Goal: Task Accomplishment & Management: Manage account settings

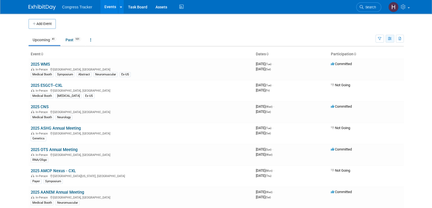
click at [388, 39] on icon "button" at bounding box center [390, 39] width 4 height 4
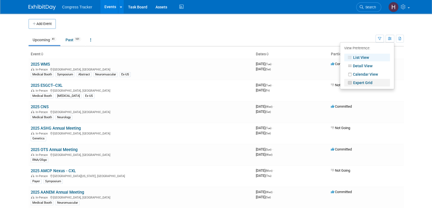
click at [361, 81] on link "Expert Grid" at bounding box center [367, 83] width 46 height 8
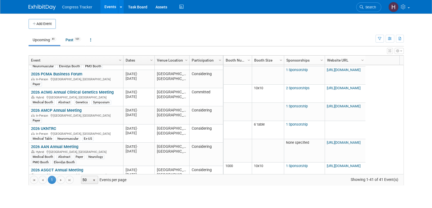
scroll to position [327, 0]
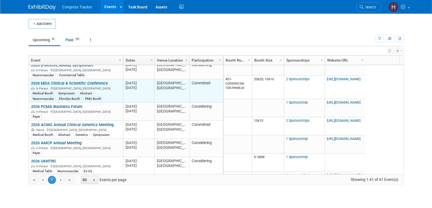
click at [95, 81] on link "2026 MDA Clinical & Scientific Conference" at bounding box center [69, 83] width 77 height 5
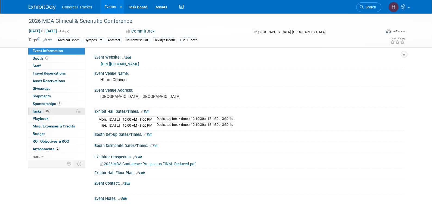
click at [38, 109] on span "Tasks 11%" at bounding box center [41, 111] width 18 height 4
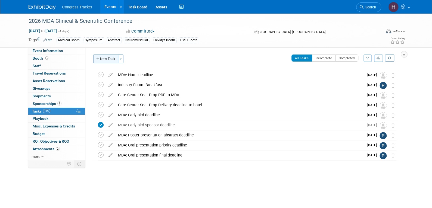
click at [105, 60] on button "New Task" at bounding box center [105, 59] width 25 height 9
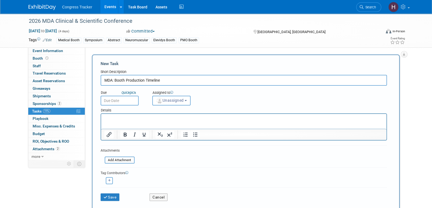
drag, startPoint x: 169, startPoint y: 80, endPoint x: 115, endPoint y: 84, distance: 53.7
click at [115, 84] on input "MDA: Booth Production Timeline" at bounding box center [244, 80] width 286 height 11
type input "MDA: Booth Rendering due"
click at [132, 100] on input "text" at bounding box center [120, 101] width 38 height 10
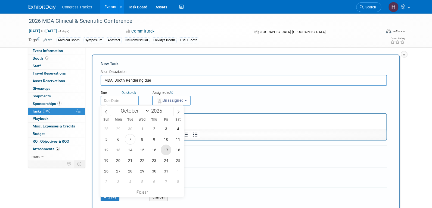
click at [163, 146] on span "17" at bounding box center [166, 150] width 11 height 11
type input "Oct 17, 2025"
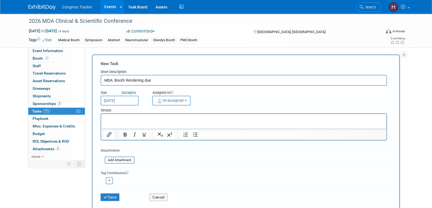
drag, startPoint x: 49, startPoint y: 6, endPoint x: 150, endPoint y: 120, distance: 151.7
click at [0, 0] on div "Sun Mon Tue Wed Thu Fri Sat 28 29 30 1 2 3 4 5 6 7 8 9 10 11 12 13 14 15 16 17 …" at bounding box center [0, 0] width 0 height 0
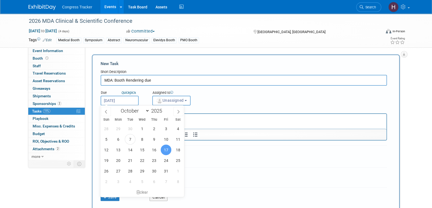
click at [226, 121] on p "Rich Text Area. Press ALT-0 for help." at bounding box center [243, 118] width 279 height 5
click at [168, 149] on span "17" at bounding box center [166, 150] width 11 height 11
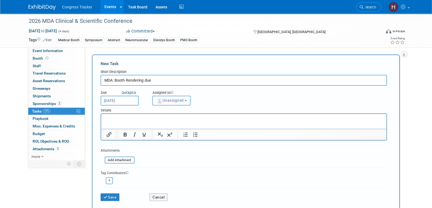
click at [149, 122] on html at bounding box center [243, 118] width 285 height 8
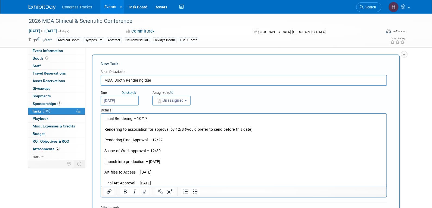
scroll to position [108, 0]
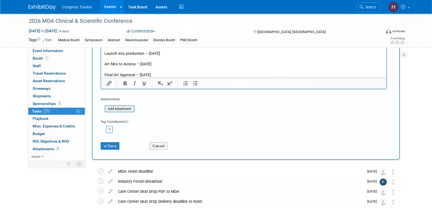
click at [117, 107] on input "file" at bounding box center [101, 109] width 65 height 6
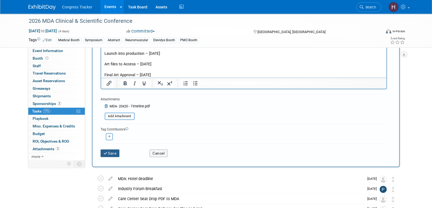
click at [115, 152] on button "Save" at bounding box center [110, 154] width 19 height 8
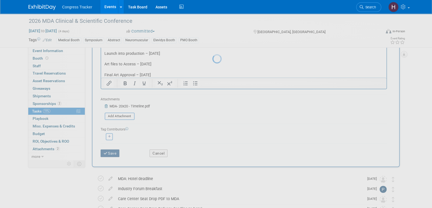
scroll to position [0, 0]
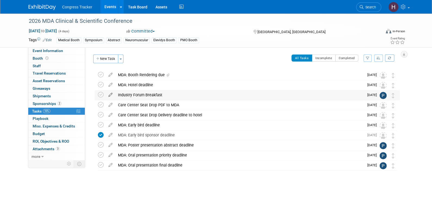
click at [109, 95] on icon at bounding box center [111, 93] width 10 height 7
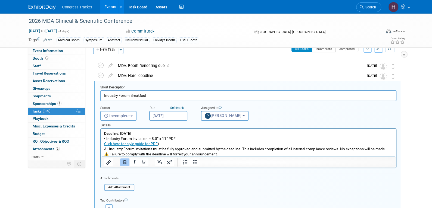
scroll to position [11, 0]
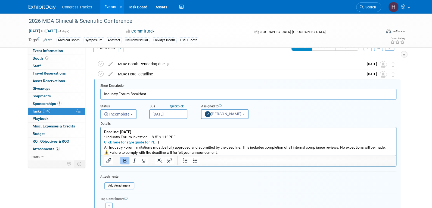
click at [103, 92] on input "Industry Forum Breakfast" at bounding box center [248, 94] width 296 height 11
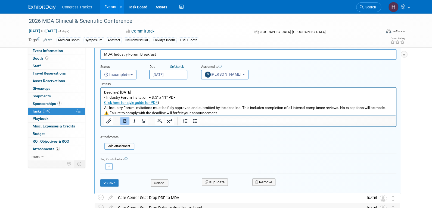
scroll to position [120, 0]
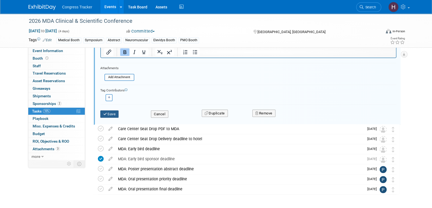
type input "MDA: Industry Forum Breakfast"
click at [110, 113] on button "Save" at bounding box center [109, 115] width 18 height 8
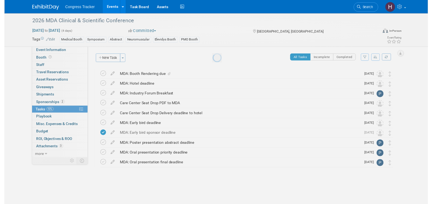
scroll to position [0, 0]
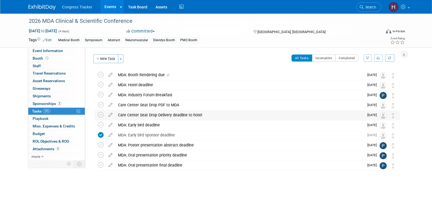
click at [129, 115] on div "Care Center Seat Drop Delivery deadline to hotel" at bounding box center [239, 115] width 249 height 9
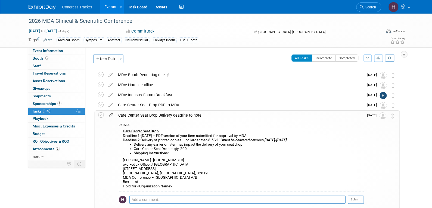
click at [111, 114] on icon at bounding box center [111, 114] width 10 height 7
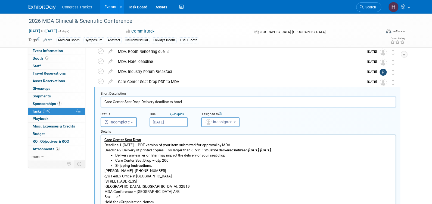
scroll to position [31, 0]
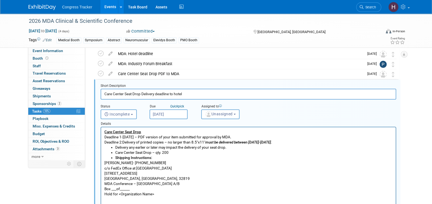
click at [103, 93] on input "Care Center Seat Drop Delivery deadline to hotel" at bounding box center [248, 94] width 295 height 11
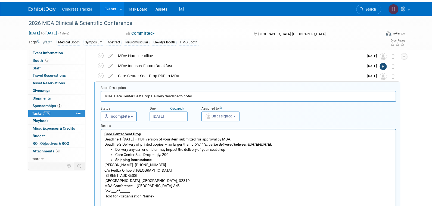
scroll to position [140, 0]
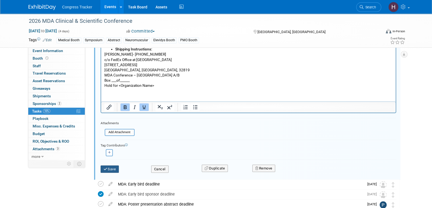
type input "MDA: Care Center Seat Drop Delivery deadline to hotel"
click at [112, 168] on button "Save" at bounding box center [110, 170] width 18 height 8
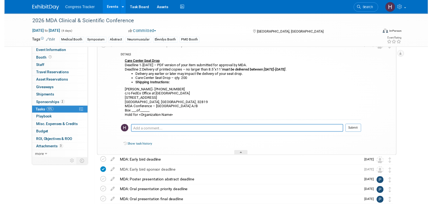
scroll to position [0, 0]
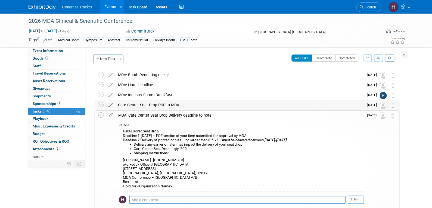
click at [109, 104] on icon at bounding box center [111, 104] width 10 height 7
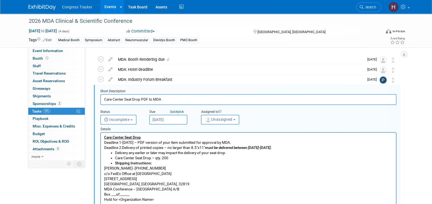
scroll to position [21, 0]
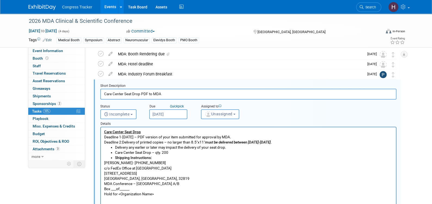
click at [104, 94] on input "Care Center Seat Drop PDF to MDA" at bounding box center [248, 94] width 296 height 11
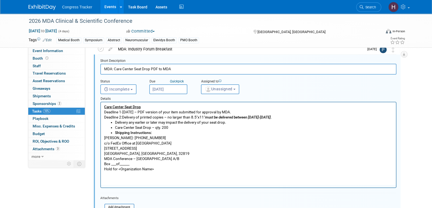
scroll to position [102, 0]
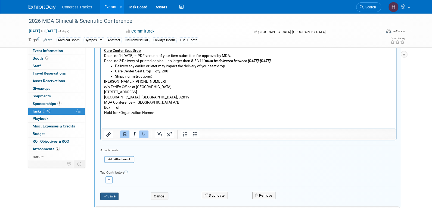
type input "MDA: Care Center Seat Drop PDF to MDA"
click at [109, 194] on button "Save" at bounding box center [109, 197] width 18 height 8
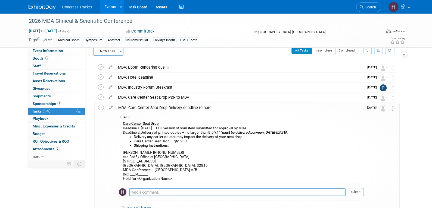
scroll to position [0, 0]
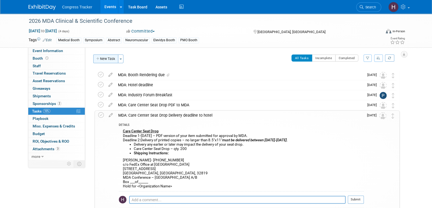
click at [110, 61] on button "New Task" at bounding box center [105, 59] width 25 height 9
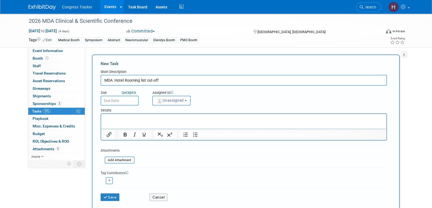
type input "MDA: Hotel Rooming list cut-off"
click at [115, 96] on input "text" at bounding box center [120, 101] width 38 height 10
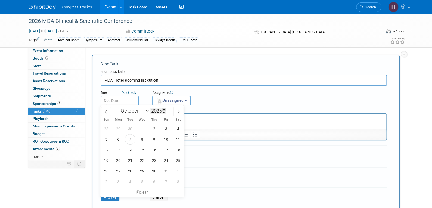
click at [165, 108] on span at bounding box center [164, 109] width 4 height 3
type input "2026"
click at [144, 110] on select "January February March April May June July August September October November De…" at bounding box center [133, 111] width 31 height 7
select select "0"
click at [118, 108] on select "January February March April May June July August September October November De…" at bounding box center [133, 111] width 31 height 7
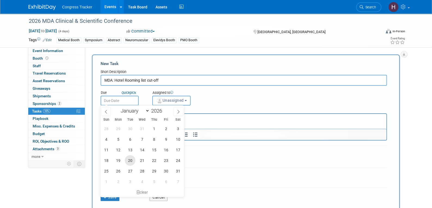
click at [130, 162] on span "20" at bounding box center [130, 160] width 11 height 11
type input "Jan 20, 2026"
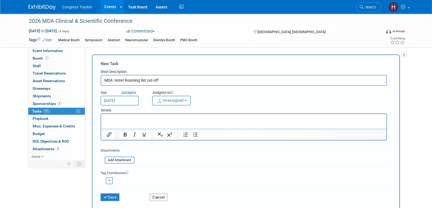
click at [250, 120] on p "Rich Text Area. Press ALT-0 for help." at bounding box center [243, 118] width 279 height 5
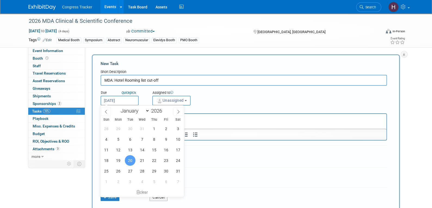
click at [130, 162] on span "20" at bounding box center [130, 160] width 11 height 11
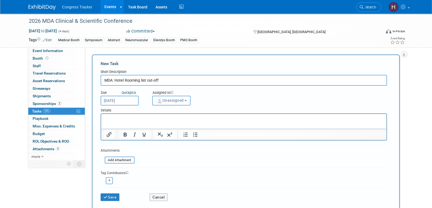
click at [131, 122] on html at bounding box center [243, 118] width 285 height 8
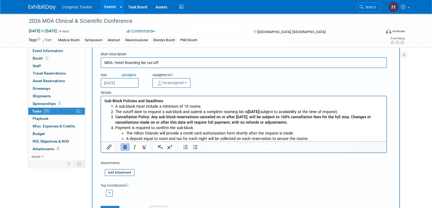
scroll to position [27, 0]
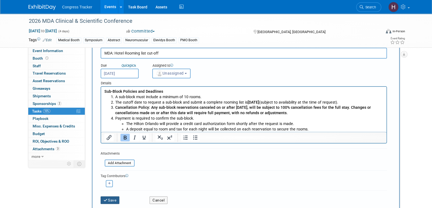
click at [108, 201] on button "Save" at bounding box center [110, 201] width 19 height 8
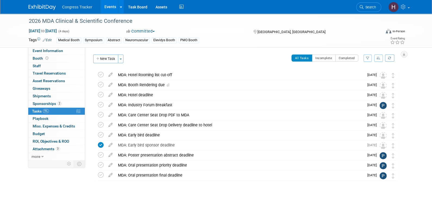
click at [139, 74] on div "MDA: Hotel Rooming list cut-off" at bounding box center [239, 74] width 249 height 9
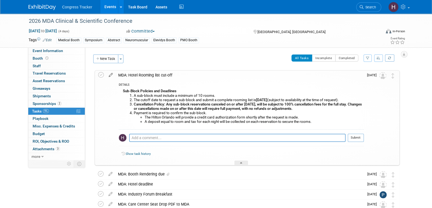
click at [111, 73] on icon at bounding box center [111, 74] width 10 height 7
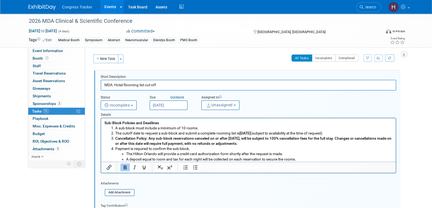
click at [104, 123] on b "Sub-Block Policies and Deadlines" at bounding box center [131, 123] width 55 height 4
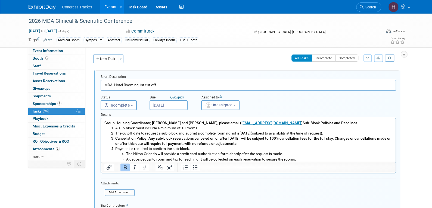
click at [296, 123] on b "Group Housing Coordinator, Elizabeth Mendez and Deana Halaweh, please email ( O…" at bounding box center [230, 123] width 253 height 4
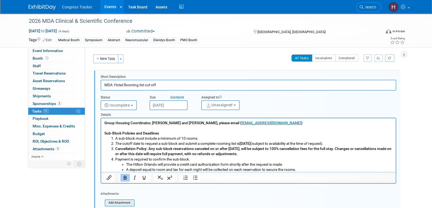
click at [127, 203] on input "file" at bounding box center [106, 203] width 55 height 6
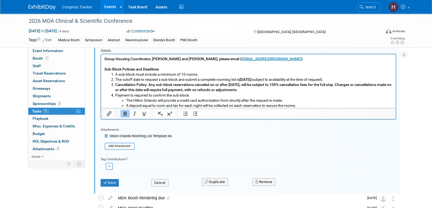
scroll to position [81, 0]
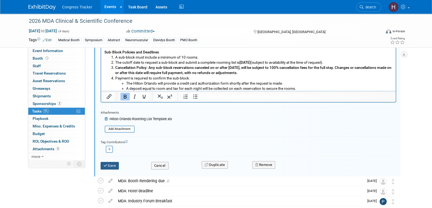
click at [115, 166] on button "Save" at bounding box center [110, 166] width 18 height 8
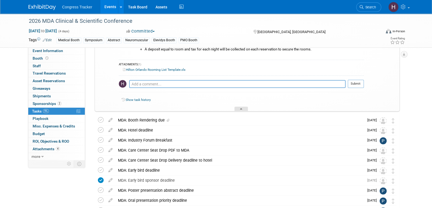
click at [240, 112] on icon at bounding box center [241, 109] width 2 height 3
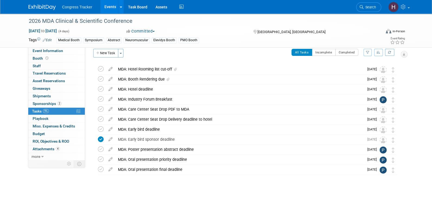
scroll to position [5, 0]
click at [109, 8] on link "Events" at bounding box center [110, 7] width 20 height 14
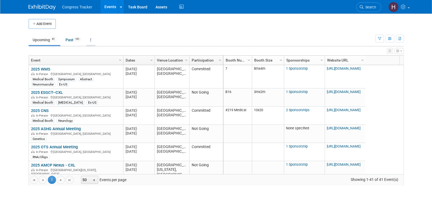
click at [91, 41] on icon at bounding box center [90, 40] width 1 height 4
click at [102, 67] on span "Events grouped by year" at bounding box center [108, 67] width 32 height 4
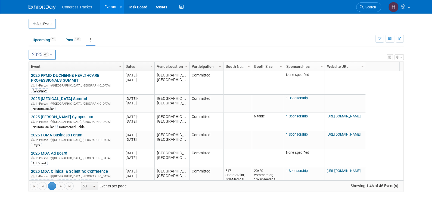
click at [42, 59] on button "2025 46" at bounding box center [42, 55] width 27 height 10
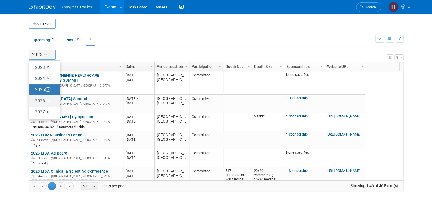
click at [45, 100] on label "2026 27" at bounding box center [43, 101] width 23 height 9
click at [33, 100] on input "2026 27" at bounding box center [32, 101] width 4 height 4
select select "2026"
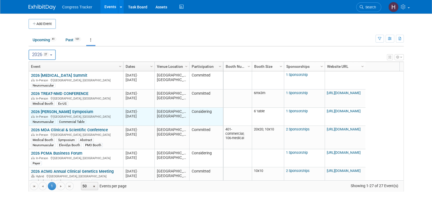
scroll to position [33, 0]
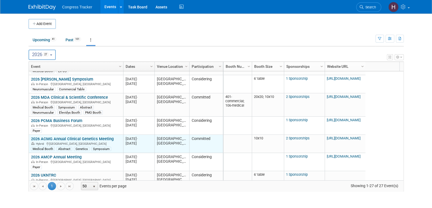
click at [99, 137] on link "2026 ACMG Annual Clinical Genetics Meeting" at bounding box center [72, 139] width 83 height 5
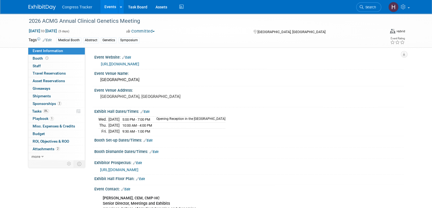
click at [126, 63] on link "[URL][DOMAIN_NAME]" at bounding box center [120, 64] width 38 height 4
click at [114, 8] on link "Events" at bounding box center [110, 7] width 20 height 14
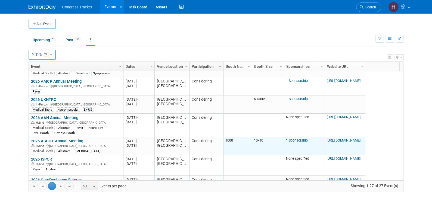
scroll to position [136, 0]
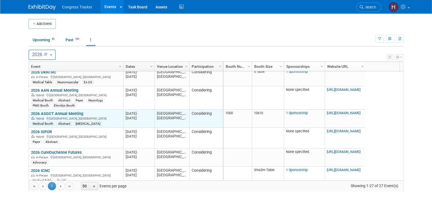
click at [64, 112] on link "2026 ASGCT Annual Meeting" at bounding box center [57, 113] width 52 height 5
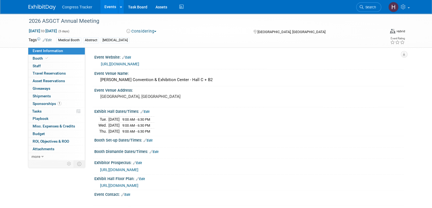
click at [133, 186] on span "[URL][DOMAIN_NAME]" at bounding box center [119, 186] width 38 height 4
click at [106, 7] on link "Events" at bounding box center [110, 7] width 20 height 14
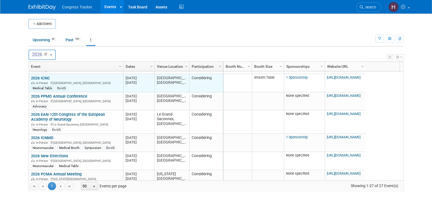
scroll to position [261, 0]
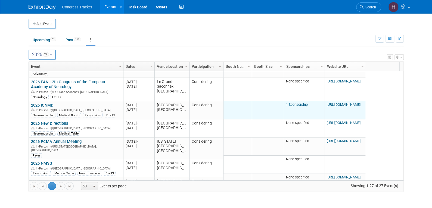
click at [304, 105] on link "1 Sponsorship" at bounding box center [297, 105] width 22 height 4
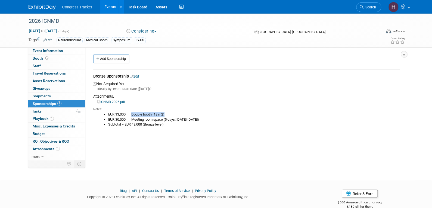
drag, startPoint x: 172, startPoint y: 114, endPoint x: 132, endPoint y: 115, distance: 40.2
click at [132, 115] on li "EUR 13,000 Double booth (18 m2)" at bounding box center [253, 114] width 291 height 5
copy li "Double booth (18 m2)"
click at [36, 59] on span "Booth" at bounding box center [41, 58] width 17 height 4
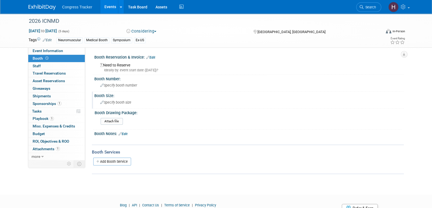
click at [112, 102] on span "Specify booth size" at bounding box center [115, 103] width 31 height 4
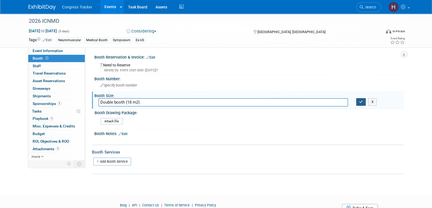
type input "Double booth (18 m2)"
click at [360, 100] on icon "button" at bounding box center [361, 102] width 4 height 4
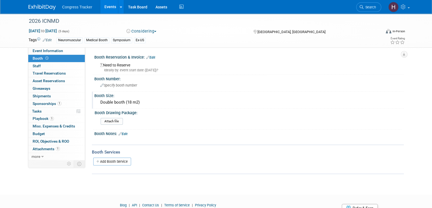
click at [110, 5] on link "Events" at bounding box center [110, 7] width 20 height 14
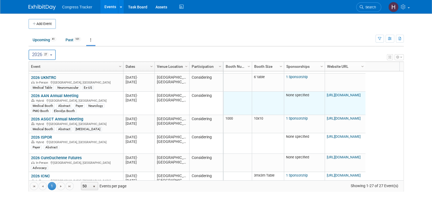
click at [347, 93] on link "[URL][DOMAIN_NAME]" at bounding box center [344, 95] width 34 height 4
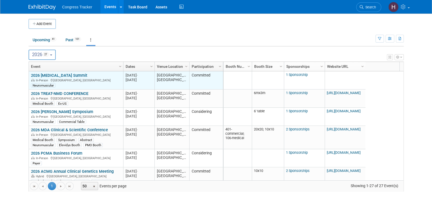
click at [57, 73] on link "2026 [MEDICAL_DATA] Summit" at bounding box center [59, 75] width 56 height 5
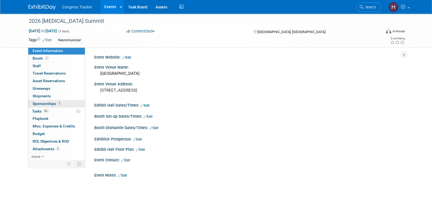
click at [54, 103] on span "Sponsorships 1" at bounding box center [47, 104] width 29 height 4
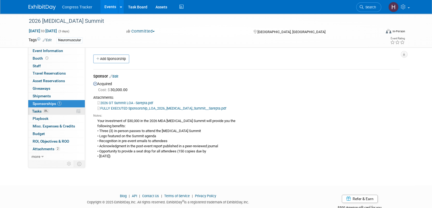
click at [56, 110] on link "0% Tasks 0%" at bounding box center [56, 111] width 57 height 7
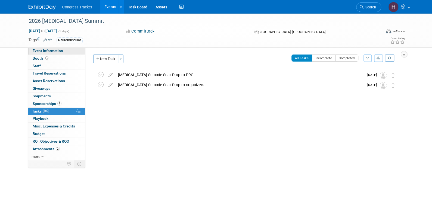
click at [52, 49] on span "Event Information" at bounding box center [48, 51] width 30 height 4
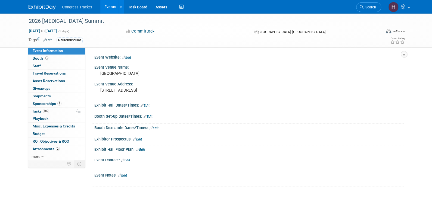
click at [106, 7] on link "Events" at bounding box center [110, 7] width 20 height 14
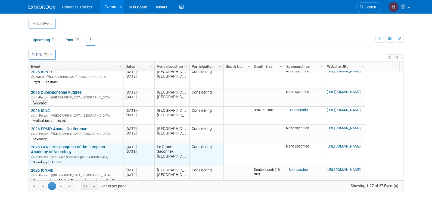
scroll to position [228, 0]
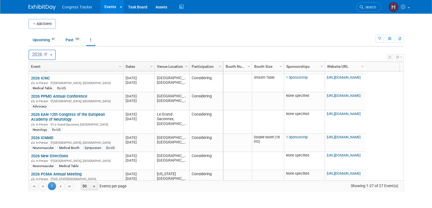
click at [56, 154] on link "2026 New Directions" at bounding box center [49, 156] width 37 height 5
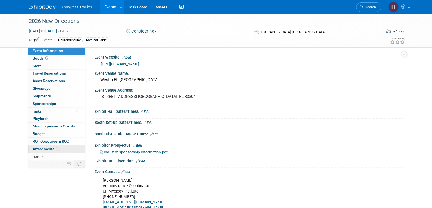
click at [53, 149] on span "Attachments 1" at bounding box center [46, 149] width 27 height 4
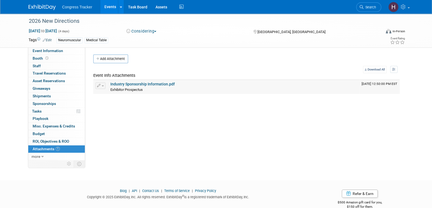
click at [122, 83] on link "Industry Sponsorship Information.pdf" at bounding box center [142, 84] width 64 height 4
click at [110, 7] on link "Events" at bounding box center [110, 7] width 20 height 14
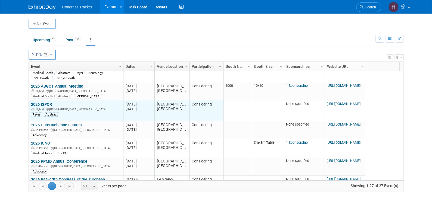
scroll to position [228, 0]
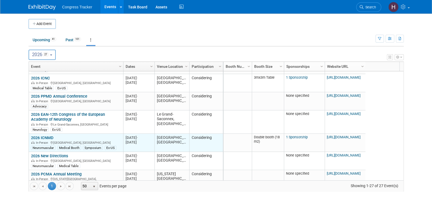
click at [43, 136] on link "2026 ICNMD" at bounding box center [42, 138] width 23 height 5
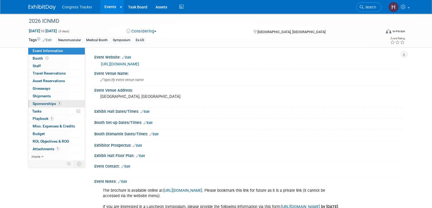
click at [39, 104] on span "Sponsorships 1" at bounding box center [47, 104] width 29 height 4
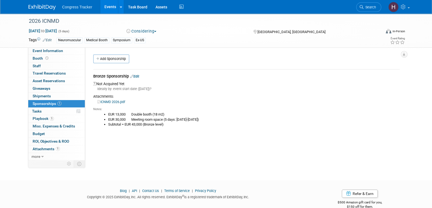
click at [110, 9] on link "Events" at bounding box center [110, 7] width 20 height 14
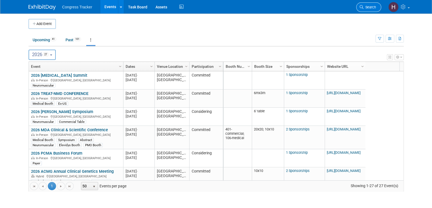
click at [362, 7] on icon at bounding box center [361, 7] width 4 height 4
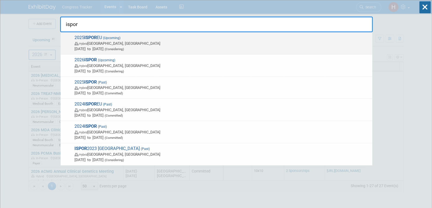
type input "ispor"
click at [92, 42] on span "Hybrid [GEOGRAPHIC_DATA], [GEOGRAPHIC_DATA]" at bounding box center [221, 43] width 295 height 5
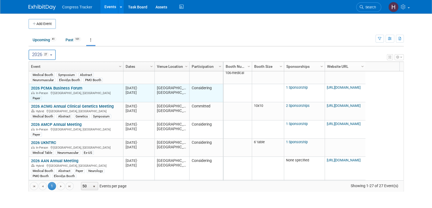
scroll to position [130, 0]
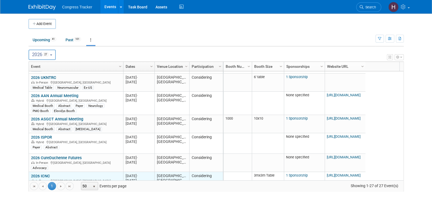
click at [39, 176] on link "2026 ICNC" at bounding box center [40, 176] width 19 height 5
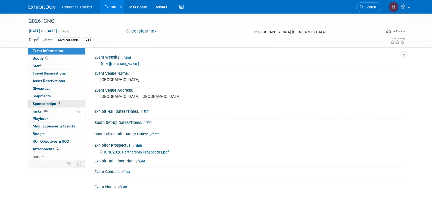
click at [37, 103] on span "Sponsorships 1" at bounding box center [47, 104] width 29 height 4
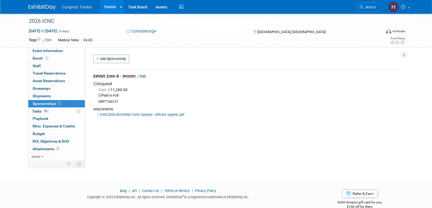
drag, startPoint x: 121, startPoint y: 100, endPoint x: 95, endPoint y: 102, distance: 26.9
click at [95, 102] on div "Cost: $ 11,290.00 Paid in Full SRPT165121" at bounding box center [246, 95] width 306 height 17
copy div "SRPT165121"
click at [109, 5] on link "Events" at bounding box center [110, 7] width 20 height 14
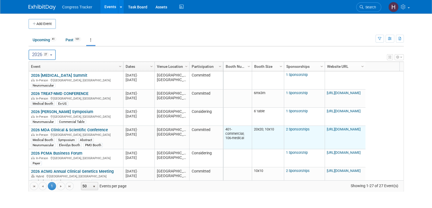
drag, startPoint x: 247, startPoint y: 137, endPoint x: 225, endPoint y: 129, distance: 23.6
click at [225, 129] on td "401-commercial; 106-medical" at bounding box center [237, 137] width 28 height 23
copy td "401-commercial; 106-medical"
click at [273, 141] on td "20x20; 10x10" at bounding box center [268, 137] width 32 height 23
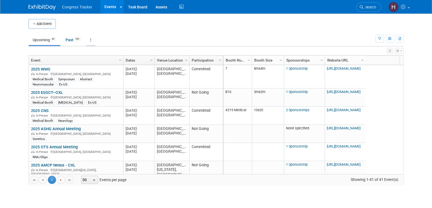
click at [93, 40] on link at bounding box center [90, 40] width 9 height 10
click at [100, 64] on link "Grouped Annually Events grouped by year" at bounding box center [107, 64] width 43 height 12
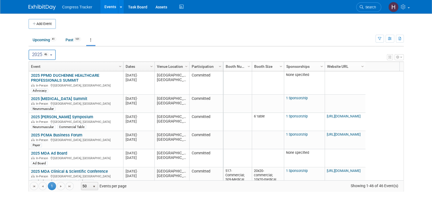
click at [52, 55] on b "button" at bounding box center [51, 55] width 2 height 1
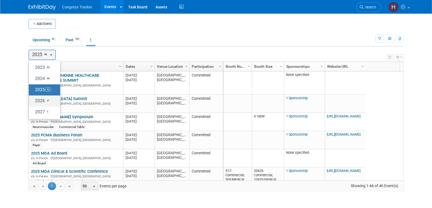
click at [46, 99] on span "27" at bounding box center [48, 101] width 6 height 4
click at [33, 99] on input "2026 27" at bounding box center [32, 101] width 4 height 4
select select "2026"
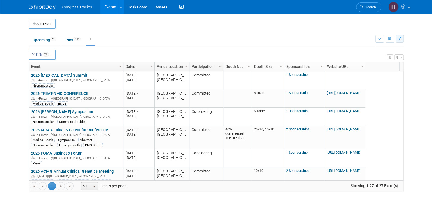
click at [398, 41] on button "button" at bounding box center [400, 39] width 8 height 8
click at [365, 55] on link "Export Current View (27 Events)" at bounding box center [369, 56] width 59 height 8
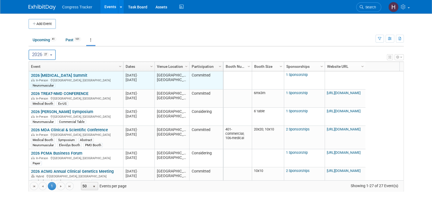
click at [70, 75] on link "2026 [MEDICAL_DATA] Summit" at bounding box center [59, 75] width 56 height 5
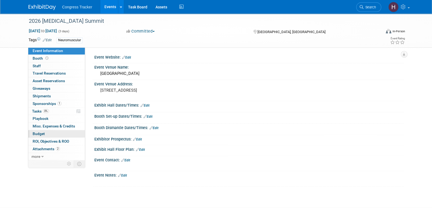
click at [43, 134] on span "Budget" at bounding box center [39, 134] width 12 height 4
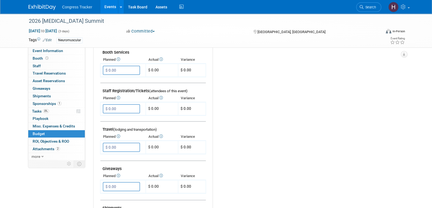
scroll to position [163, 0]
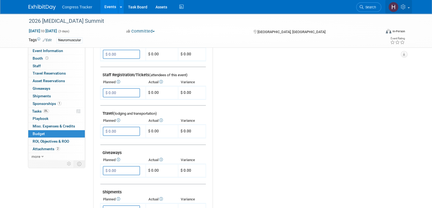
click at [404, 8] on icon at bounding box center [403, 6] width 6 height 5
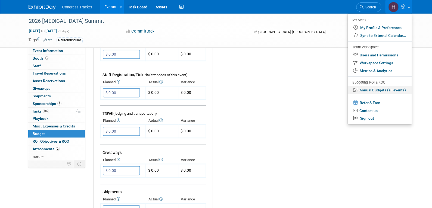
click at [380, 91] on link "Annual Budgets (all events)" at bounding box center [379, 90] width 64 height 8
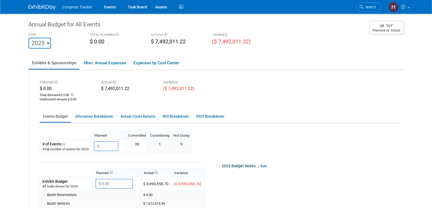
click at [40, 44] on select "2021 2022 2023 2024 2025 2026 2027 2028 2029 2030 2031" at bounding box center [40, 43] width 22 height 11
select select "2026"
click at [29, 38] on select "2021 2022 2023 2024 2025 2026 2027 2028 2029 2030 2031" at bounding box center [40, 43] width 22 height 11
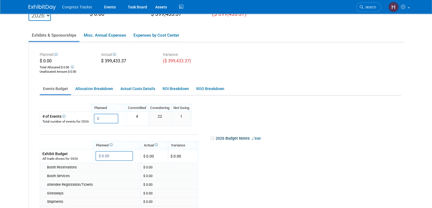
scroll to position [27, 0]
click at [99, 89] on link "Allocation Breakdown" at bounding box center [94, 89] width 44 height 11
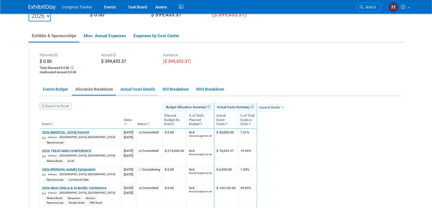
click at [127, 89] on link "Actual Costs Details" at bounding box center [137, 89] width 41 height 11
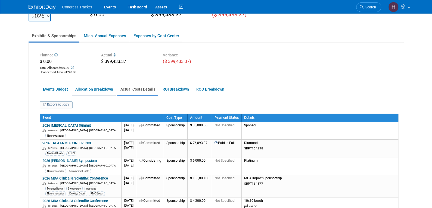
click at [95, 86] on link "Allocation Breakdown" at bounding box center [94, 89] width 44 height 11
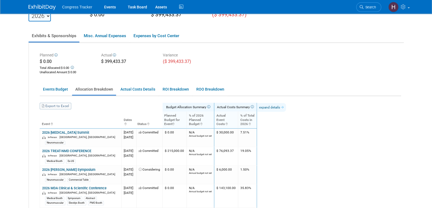
click at [281, 106] on link "expand details" at bounding box center [271, 107] width 29 height 9
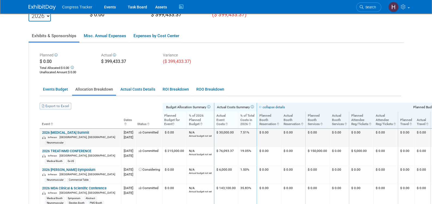
click at [281, 136] on td "$ 0.00" at bounding box center [269, 138] width 24 height 18
click at [281, 133] on td "$ 0.00" at bounding box center [269, 138] width 24 height 18
click at [113, 7] on link "Events" at bounding box center [110, 7] width 20 height 14
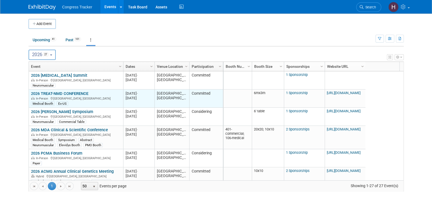
click at [75, 93] on link "2026 TREAT-NMD CONFERENCE" at bounding box center [59, 93] width 57 height 5
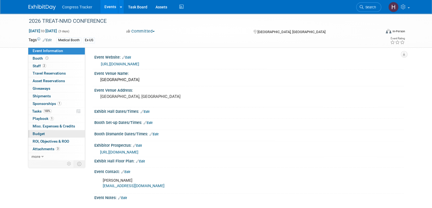
click at [40, 133] on span "Budget" at bounding box center [39, 134] width 12 height 4
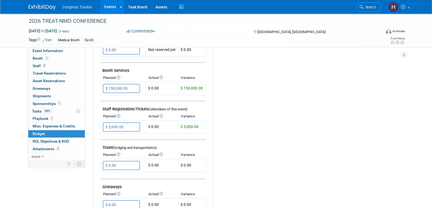
scroll to position [27, 0]
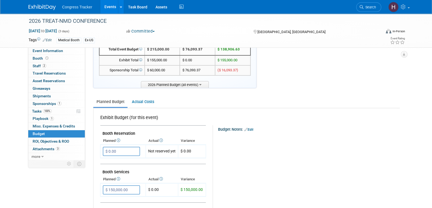
click at [108, 9] on link "Events" at bounding box center [110, 7] width 20 height 14
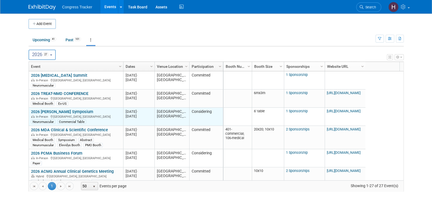
click at [79, 110] on link "2026 [PERSON_NAME] Symposium" at bounding box center [62, 111] width 62 height 5
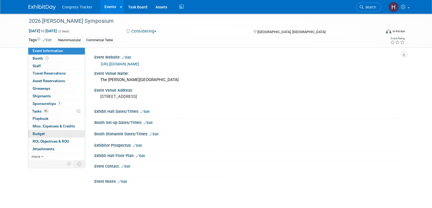
click at [54, 136] on link "Budget" at bounding box center [56, 133] width 57 height 7
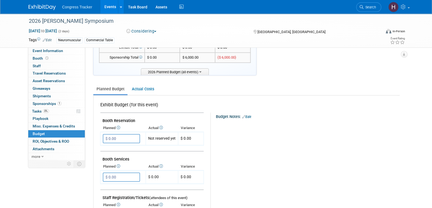
scroll to position [108, 0]
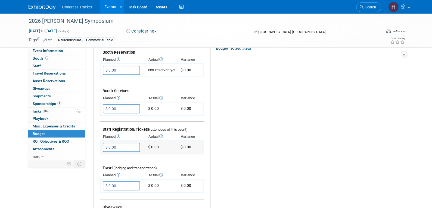
click at [117, 148] on input "$ 0.00" at bounding box center [121, 147] width 37 height 9
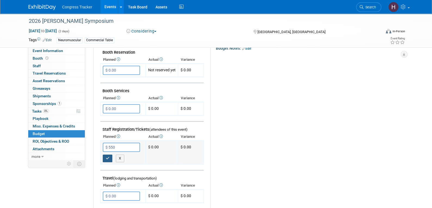
type input "$ 550.00"
click at [107, 157] on icon "button" at bounding box center [108, 159] width 4 height 4
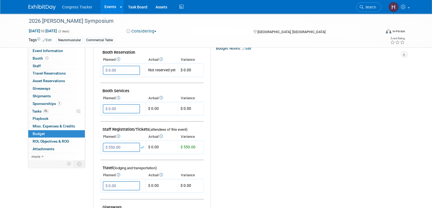
click at [105, 5] on link "Events" at bounding box center [110, 7] width 20 height 14
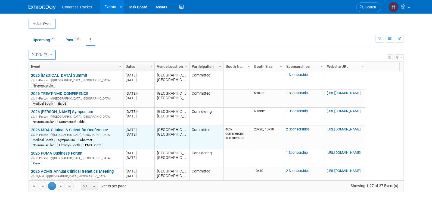
click at [44, 129] on link "2026 MDA Clinical & Scientific Conference" at bounding box center [69, 130] width 77 height 5
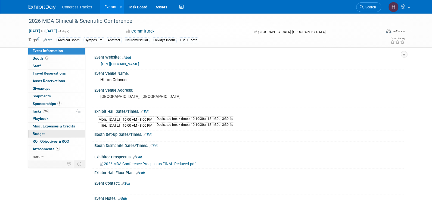
click at [45, 134] on link "Budget" at bounding box center [56, 133] width 57 height 7
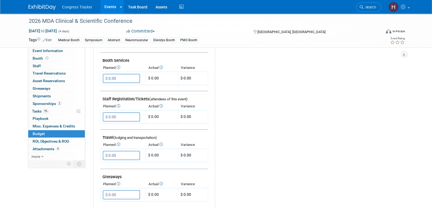
scroll to position [136, 0]
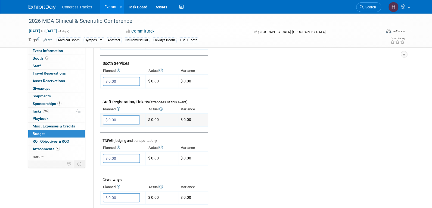
click at [125, 118] on input "$ 0.00" at bounding box center [121, 119] width 37 height 9
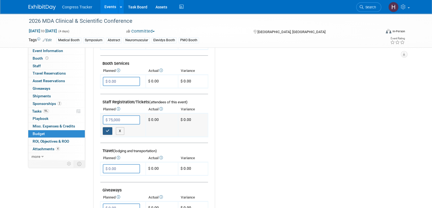
type input "$ 75,000.00"
click at [109, 131] on button "button" at bounding box center [108, 131] width 10 height 8
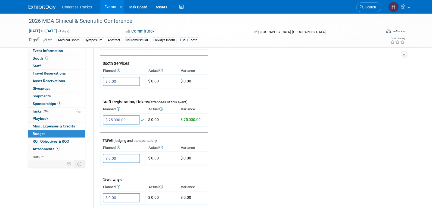
click at [111, 7] on link "Events" at bounding box center [110, 7] width 20 height 14
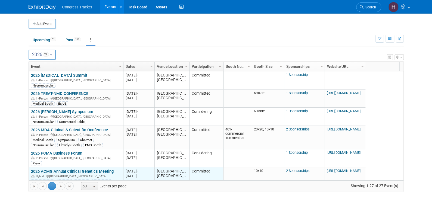
click at [64, 171] on link "2026 ACMG Annual Clinical Genetics Meeting" at bounding box center [72, 171] width 83 height 5
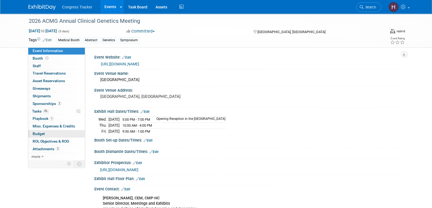
click at [43, 132] on span "Budget" at bounding box center [39, 134] width 12 height 4
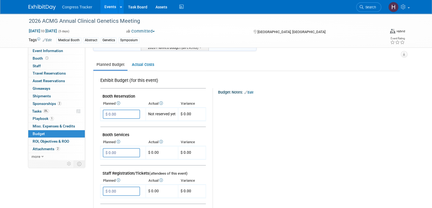
scroll to position [136, 0]
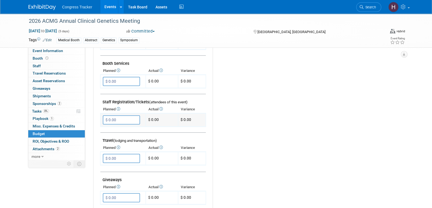
click at [130, 120] on input "$ 0.00" at bounding box center [121, 119] width 37 height 9
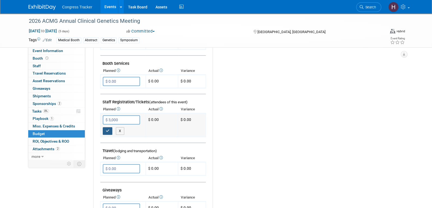
type input "$ 3,000.00"
click at [106, 129] on icon "button" at bounding box center [108, 131] width 4 height 4
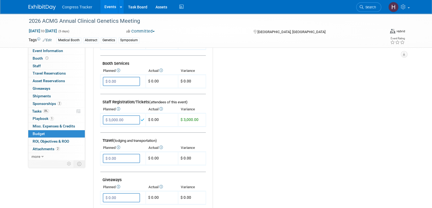
click at [109, 8] on link "Events" at bounding box center [110, 7] width 20 height 14
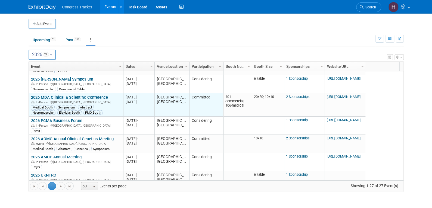
scroll to position [65, 0]
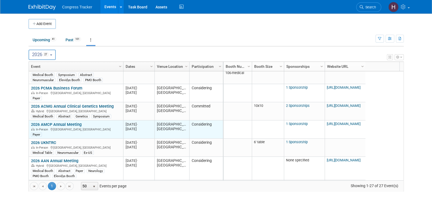
click at [59, 123] on link "2026 AMCP Annual Meeting" at bounding box center [56, 124] width 51 height 5
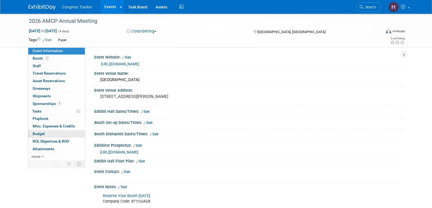
click at [48, 136] on link "Budget" at bounding box center [56, 133] width 57 height 7
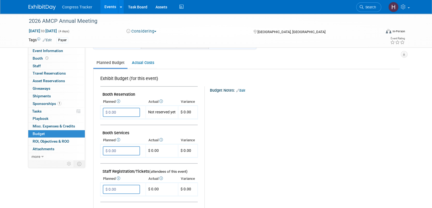
scroll to position [108, 0]
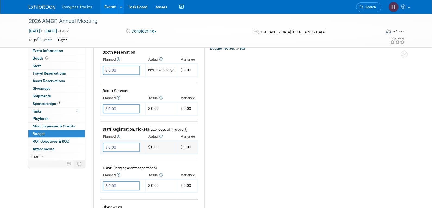
click at [120, 147] on input "$ 0.00" at bounding box center [121, 147] width 37 height 9
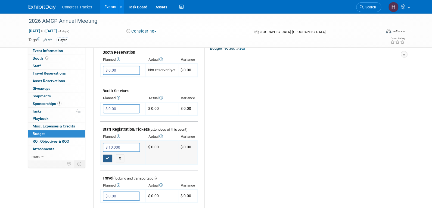
type input "$ 10,000.00"
click at [108, 157] on icon "button" at bounding box center [108, 159] width 4 height 4
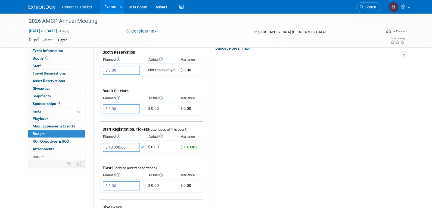
click at [109, 5] on link "Events" at bounding box center [110, 7] width 20 height 14
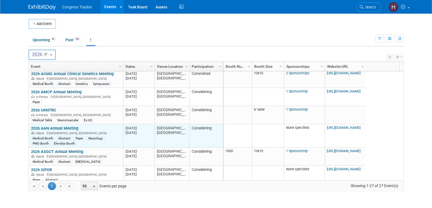
scroll to position [130, 0]
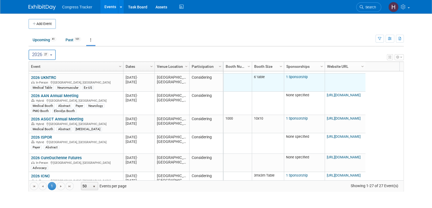
click at [299, 76] on link "1 Sponsorship" at bounding box center [297, 77] width 22 height 4
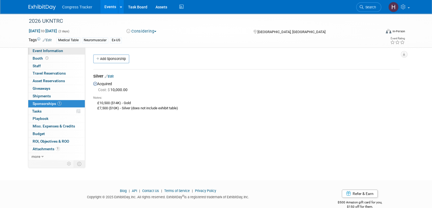
click at [69, 48] on link "Event Information" at bounding box center [56, 50] width 57 height 7
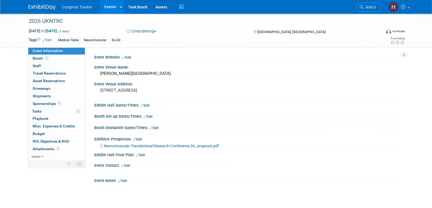
click at [125, 145] on span "Neuromuscular Translational Research Conference 26_ proposal.pdf" at bounding box center [161, 146] width 115 height 4
click at [112, 5] on link "Events" at bounding box center [110, 7] width 20 height 14
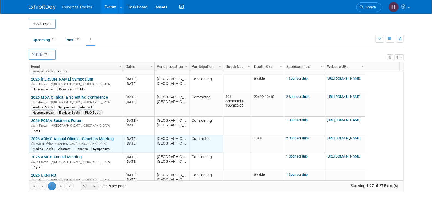
scroll to position [65, 0]
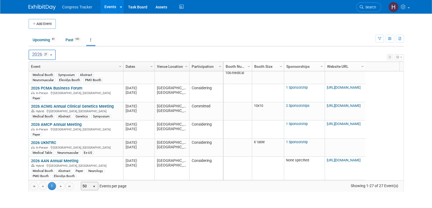
click at [93, 185] on span "select" at bounding box center [94, 187] width 4 height 4
click at [91, 178] on li "100" at bounding box center [88, 177] width 15 height 7
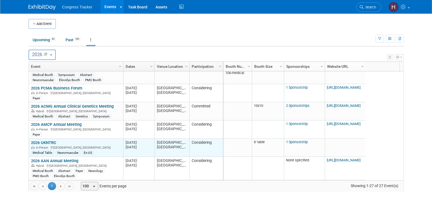
scroll to position [98, 0]
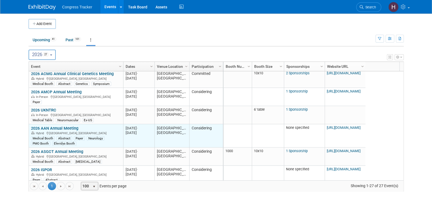
click at [54, 128] on link "2026 AAN Annual Meeting" at bounding box center [54, 128] width 47 height 5
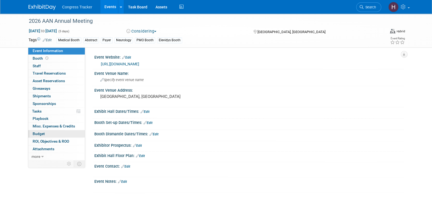
click at [53, 131] on link "Budget" at bounding box center [56, 133] width 57 height 7
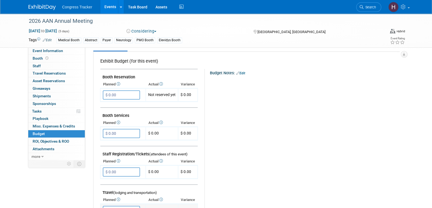
scroll to position [136, 0]
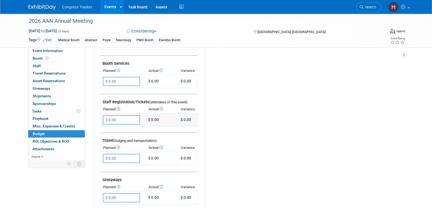
click at [119, 118] on input "$ 0.00" at bounding box center [121, 119] width 37 height 9
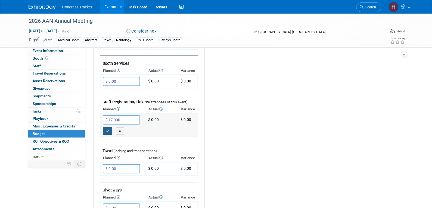
type input "$ 17,000.00"
click at [109, 127] on button "button" at bounding box center [108, 131] width 10 height 8
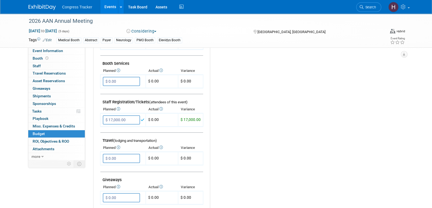
click at [105, 10] on link "Events" at bounding box center [110, 7] width 20 height 14
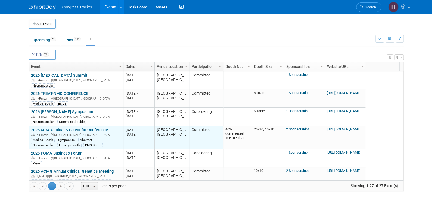
scroll to position [98, 0]
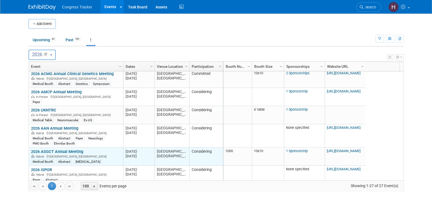
click at [48, 149] on link "2026 ASGCT Annual Meeting" at bounding box center [57, 151] width 52 height 5
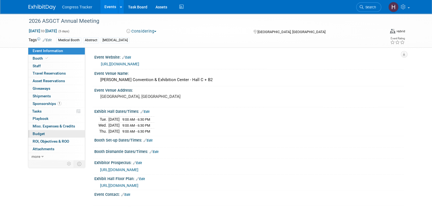
click at [46, 133] on link "Budget" at bounding box center [56, 133] width 57 height 7
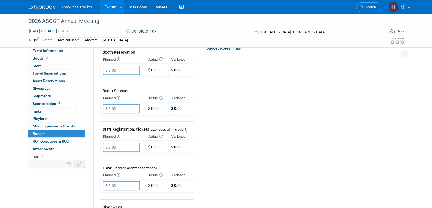
scroll to position [108, 0]
click at [117, 148] on input "$ 0.00" at bounding box center [121, 147] width 37 height 9
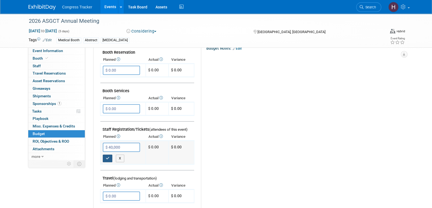
type input "$ 40,000.00"
click at [107, 157] on icon "button" at bounding box center [108, 159] width 4 height 4
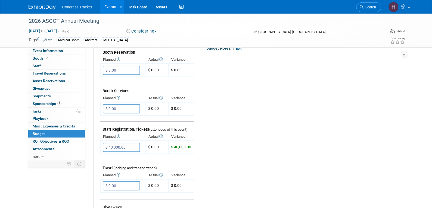
click at [106, 9] on link "Events" at bounding box center [110, 7] width 20 height 14
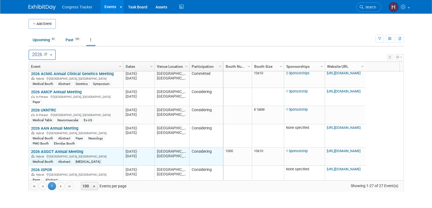
scroll to position [130, 0]
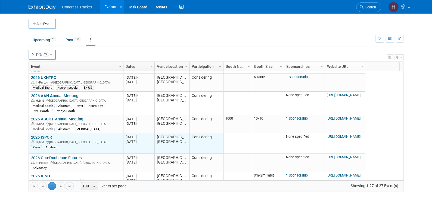
click at [45, 136] on link "2026 ISPOR" at bounding box center [41, 137] width 21 height 5
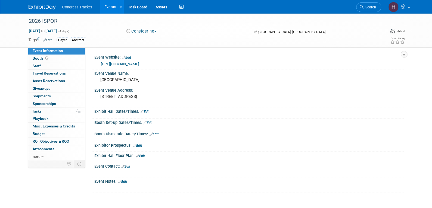
click at [45, 136] on link "Budget" at bounding box center [56, 133] width 57 height 7
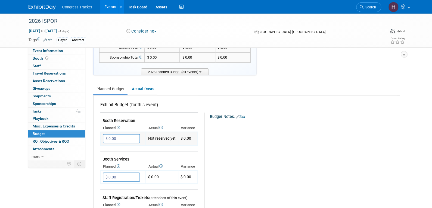
scroll to position [108, 0]
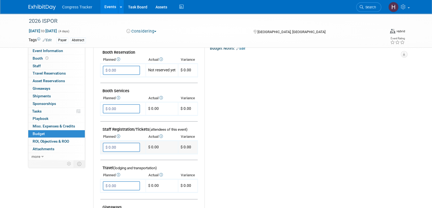
click at [121, 146] on input "$ 0.00" at bounding box center [121, 147] width 37 height 9
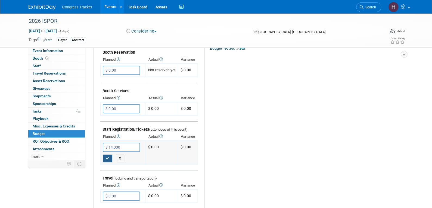
type input "$ 14,000.00"
click at [110, 155] on button "button" at bounding box center [108, 159] width 10 height 8
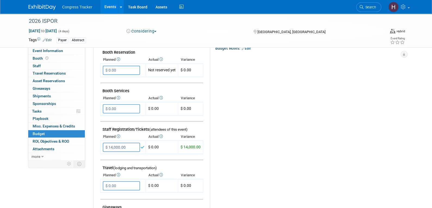
click at [113, 9] on link "Events" at bounding box center [110, 7] width 20 height 14
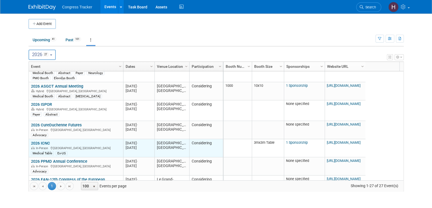
scroll to position [196, 0]
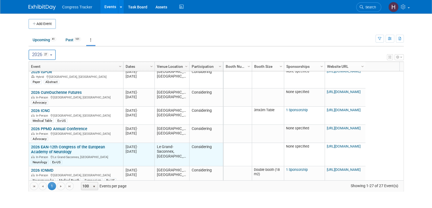
click at [48, 148] on link "2026 EAN-12th Congress of the European Academy of Neurology" at bounding box center [68, 150] width 74 height 10
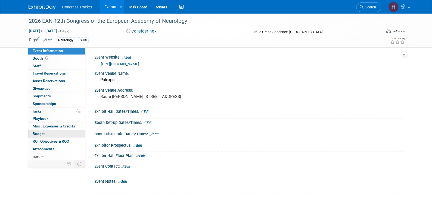
click at [51, 131] on link "Budget" at bounding box center [56, 133] width 57 height 7
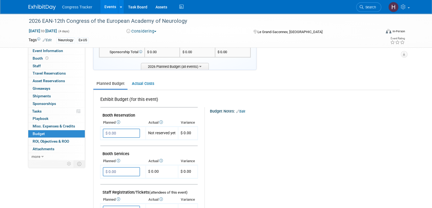
scroll to position [136, 0]
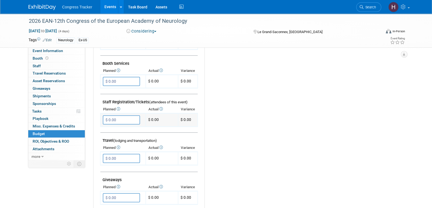
click at [124, 120] on input "$ 0.00" at bounding box center [121, 119] width 37 height 9
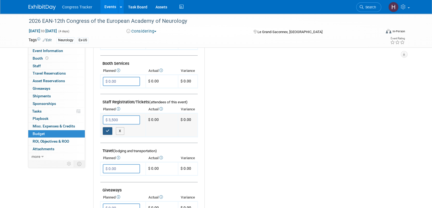
type input "$ 3,500.00"
click at [108, 129] on icon "button" at bounding box center [108, 131] width 4 height 4
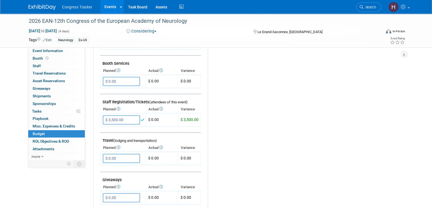
click at [112, 8] on link "Events" at bounding box center [110, 7] width 20 height 14
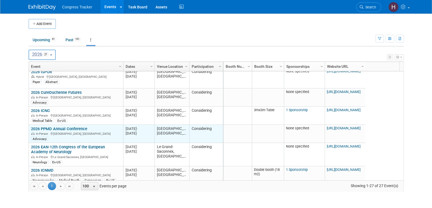
scroll to position [228, 0]
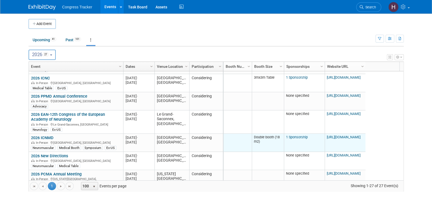
click at [297, 136] on link "1 Sponsorship" at bounding box center [297, 137] width 22 height 4
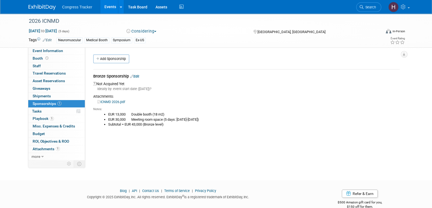
click at [111, 102] on link "ICNMD 2026.pdf" at bounding box center [111, 102] width 28 height 4
click at [136, 75] on link "Edit" at bounding box center [134, 76] width 9 height 4
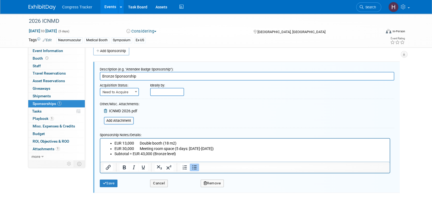
click at [188, 157] on p "Rich Text Area. Press ALT-0 for help." at bounding box center [244, 159] width 283 height 5
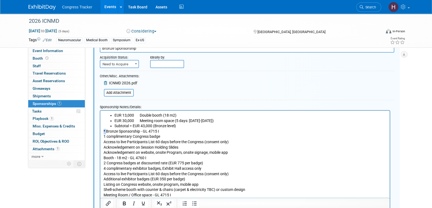
drag, startPoint x: 106, startPoint y: 129, endPoint x: 101, endPoint y: 130, distance: 5.0
click at [101, 130] on html "EUR 13,000 Double booth (18 m2) EUR 30,000 Meeting room space (5 days: [DATE]-[…" at bounding box center [244, 154] width 289 height 87
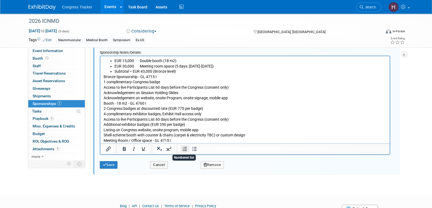
click at [184, 149] on icon "Numbered list" at bounding box center [184, 149] width 7 height 7
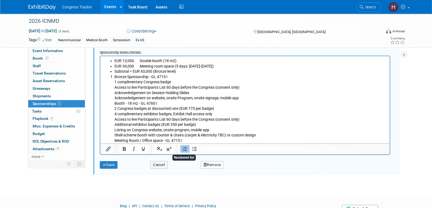
click at [184, 149] on icon "Numbered list" at bounding box center [184, 149] width 7 height 7
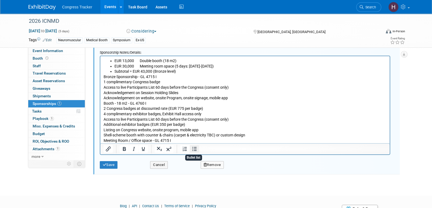
click at [193, 149] on icon "Bullet list" at bounding box center [194, 149] width 7 height 7
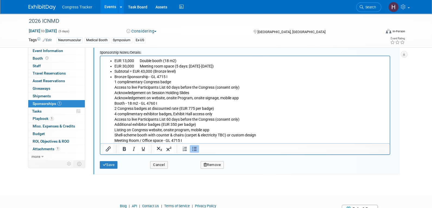
click at [112, 104] on ul "EUR 13,000 Double booth (18 m2) EUR 30,000 Meeting room space (5 days: [DATE]-[…" at bounding box center [244, 100] width 283 height 85
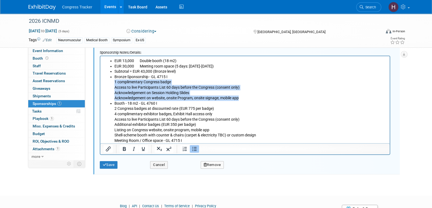
drag, startPoint x: 112, startPoint y: 82, endPoint x: 239, endPoint y: 100, distance: 127.9
click at [239, 100] on ul "EUR 13,000 Double booth (18 m2) EUR 30,000 Meeting room space (5 days: July 7-1…" at bounding box center [244, 100] width 283 height 85
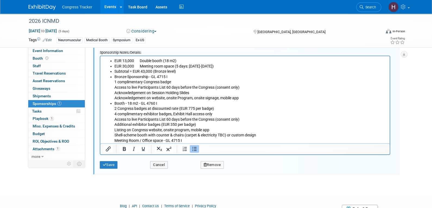
click at [149, 130] on li "Booth - 18 m2 - GL 4760 I 2 Congress badges at discounted rate (EUR 775 per bad…" at bounding box center [250, 122] width 272 height 43
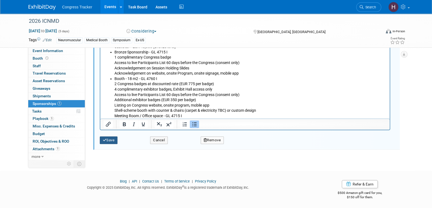
click at [107, 139] on button "Save" at bounding box center [109, 141] width 18 height 8
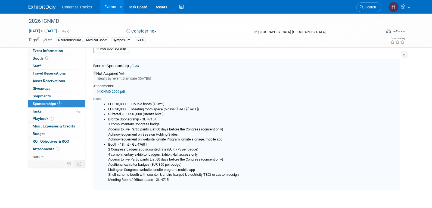
scroll to position [8, 0]
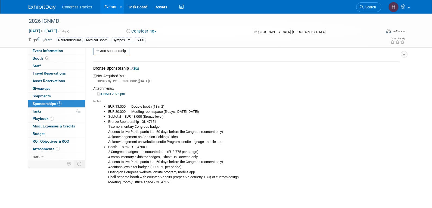
click at [137, 68] on link "Edit" at bounding box center [134, 69] width 9 height 4
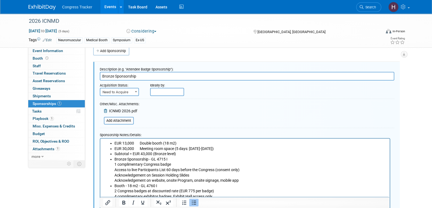
scroll to position [89, 0]
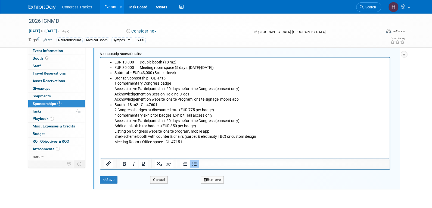
click at [115, 142] on li "Booth - 18 m2 - GL 4760 I 2 Congress badges at discounted rate (EUR 775 per bad…" at bounding box center [250, 123] width 272 height 43
drag, startPoint x: 183, startPoint y: 143, endPoint x: 167, endPoint y: 144, distance: 16.3
click at [167, 144] on li "Meeting Room / Office space - GL 4715 I" at bounding box center [250, 141] width 272 height 5
click at [110, 180] on button "Save" at bounding box center [109, 180] width 18 height 8
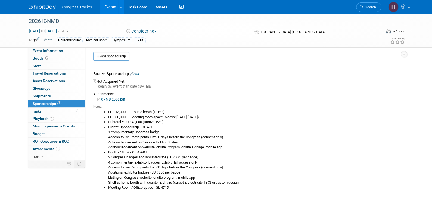
scroll to position [0, 0]
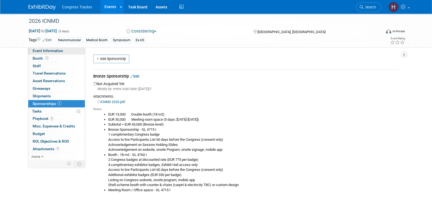
click at [46, 52] on span "Event Information" at bounding box center [48, 51] width 30 height 4
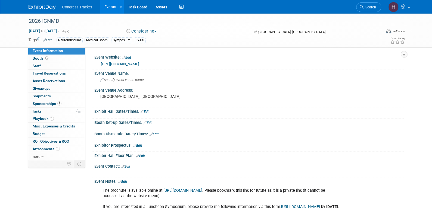
click at [114, 63] on link "https://icnmd.org/icnmd-2026/" at bounding box center [120, 64] width 38 height 4
click at [37, 132] on span "Budget" at bounding box center [39, 134] width 12 height 4
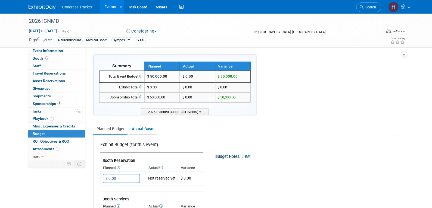
scroll to position [108, 0]
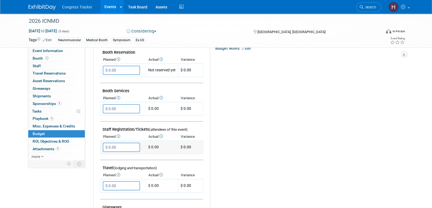
click at [129, 145] on input "$ 0.00" at bounding box center [121, 147] width 37 height 9
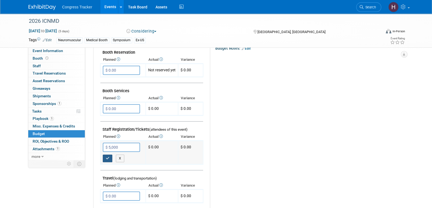
type input "$ 5,000.00"
click at [108, 157] on icon "button" at bounding box center [108, 159] width 4 height 4
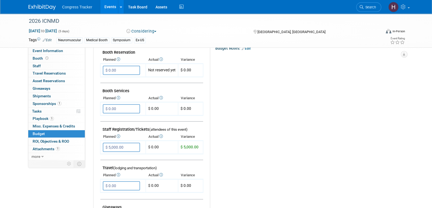
click at [107, 7] on link "Events" at bounding box center [110, 7] width 20 height 14
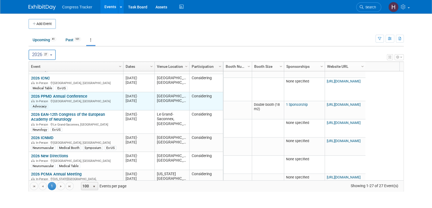
scroll to position [261, 0]
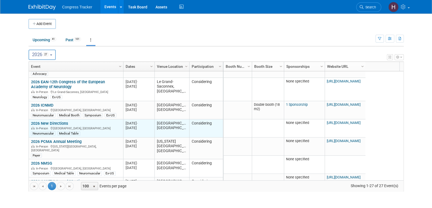
click at [53, 123] on link "2026 New Directions" at bounding box center [49, 123] width 37 height 5
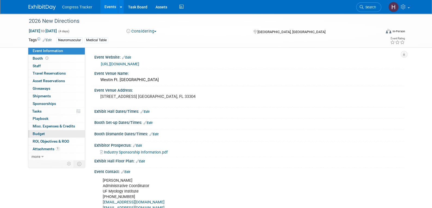
click at [49, 135] on link "Budget" at bounding box center [56, 133] width 57 height 7
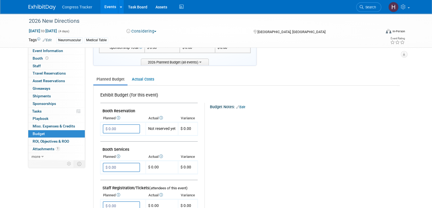
scroll to position [108, 0]
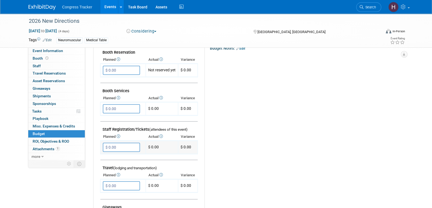
click at [123, 145] on input "$ 0.00" at bounding box center [121, 147] width 37 height 9
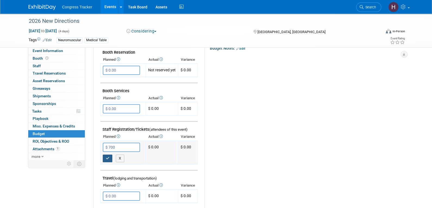
type input "$ 700.00"
click at [106, 157] on icon "button" at bounding box center [108, 159] width 4 height 4
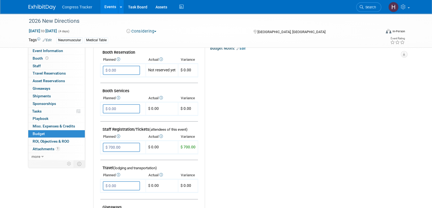
click at [111, 10] on link "Events" at bounding box center [110, 7] width 20 height 14
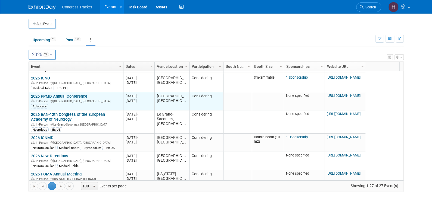
scroll to position [261, 0]
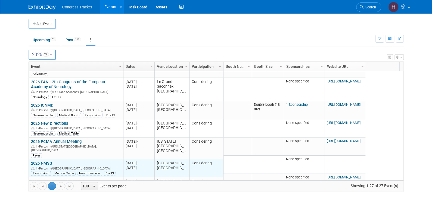
click at [45, 161] on link "2026 NMSG" at bounding box center [41, 163] width 21 height 5
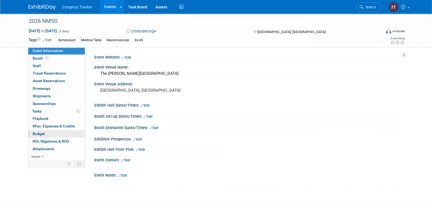
click at [42, 134] on span "Budget" at bounding box center [39, 134] width 12 height 4
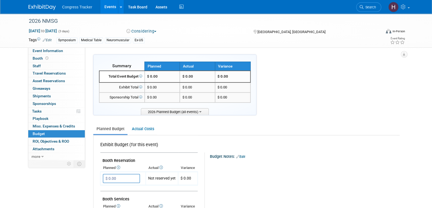
click at [110, 6] on link "Events" at bounding box center [110, 7] width 20 height 14
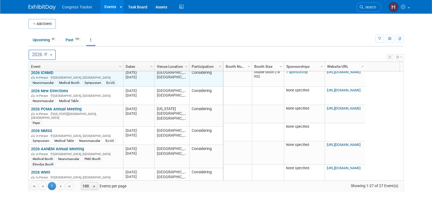
scroll to position [327, 0]
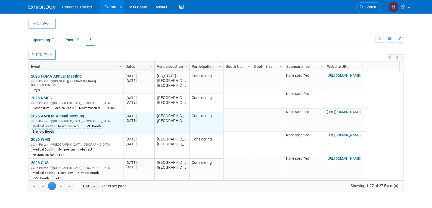
click at [54, 114] on link "2026 AANEM Annual Meeting" at bounding box center [57, 116] width 53 height 5
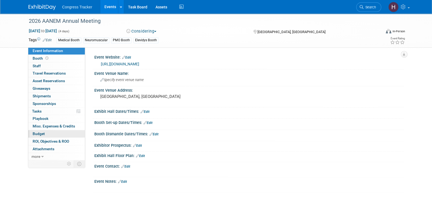
click at [52, 134] on link "Budget" at bounding box center [56, 133] width 57 height 7
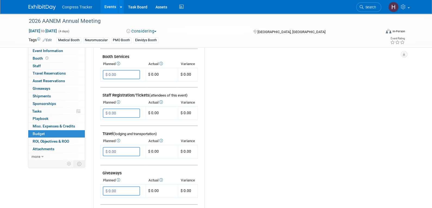
scroll to position [163, 0]
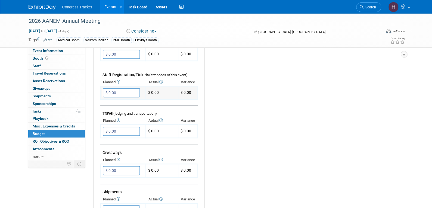
click at [125, 92] on input "$ 0.00" at bounding box center [121, 92] width 37 height 9
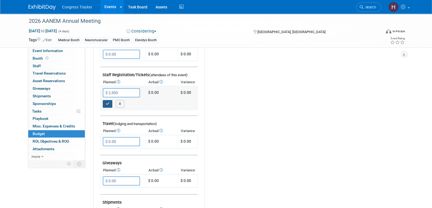
type input "$ 2,500.00"
click at [108, 102] on icon "button" at bounding box center [108, 104] width 4 height 4
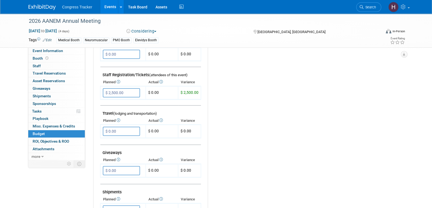
click at [110, 7] on link "Events" at bounding box center [110, 7] width 20 height 14
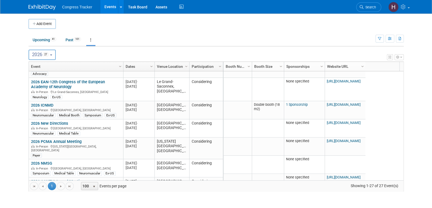
scroll to position [294, 0]
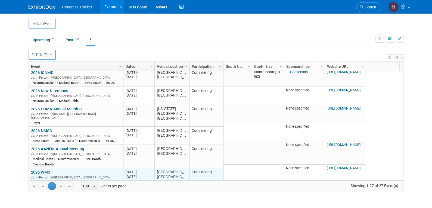
click at [47, 170] on link "2026 WMS" at bounding box center [40, 172] width 19 height 5
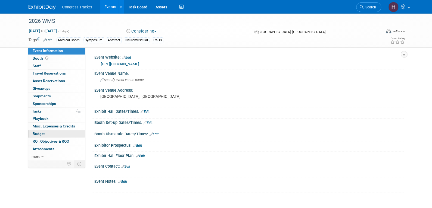
click at [43, 132] on span "Budget" at bounding box center [39, 134] width 12 height 4
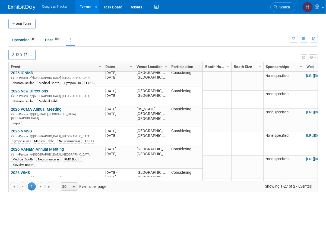
scroll to position [327, 0]
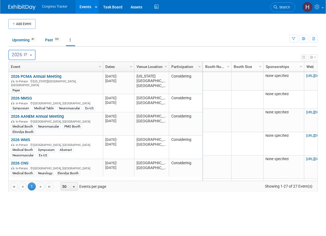
drag, startPoint x: 21, startPoint y: 134, endPoint x: 29, endPoint y: 132, distance: 8.2
click at [21, 137] on link "2026 WMS" at bounding box center [20, 139] width 19 height 5
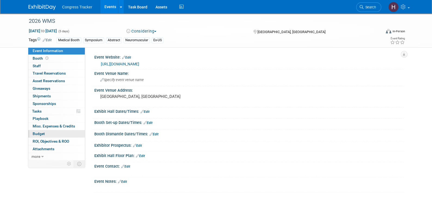
click at [42, 132] on span "Budget" at bounding box center [39, 134] width 12 height 4
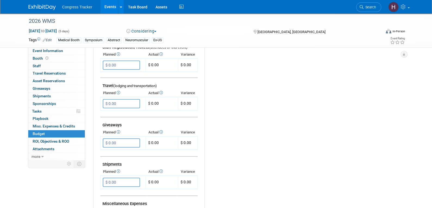
scroll to position [163, 0]
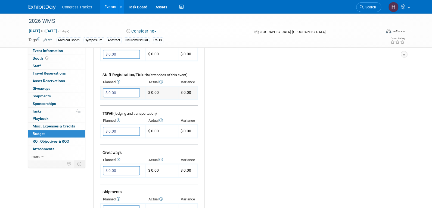
click at [120, 91] on input "$ 0.00" at bounding box center [121, 92] width 37 height 9
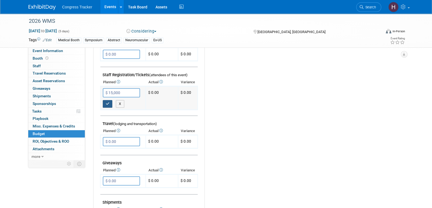
type input "$ 15,000.00"
click at [108, 102] on icon "button" at bounding box center [108, 104] width 4 height 4
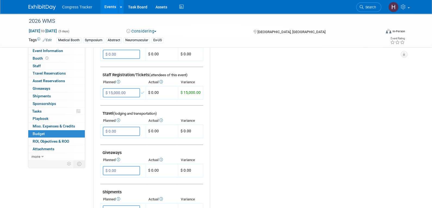
click at [114, 8] on link "Events" at bounding box center [110, 7] width 20 height 14
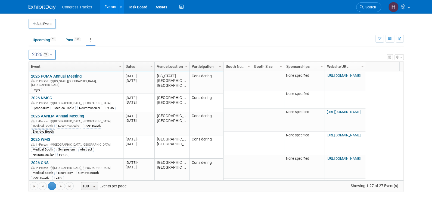
scroll to position [359, 0]
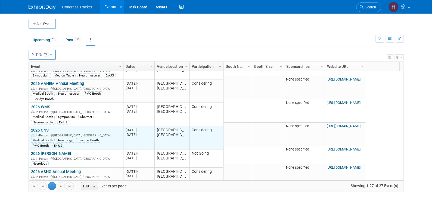
click at [43, 128] on link "2026 CNS" at bounding box center [40, 130] width 18 height 5
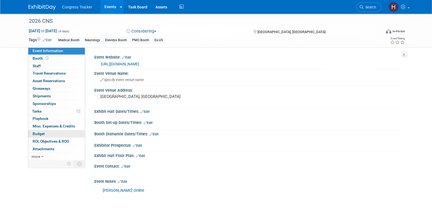
click at [44, 132] on span "Budget" at bounding box center [39, 134] width 12 height 4
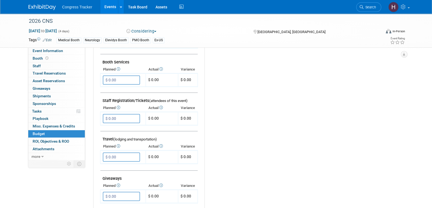
scroll to position [136, 0]
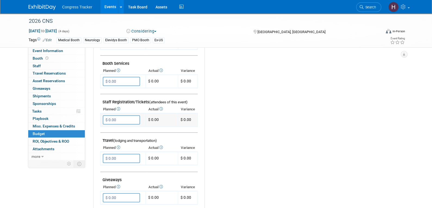
click at [119, 119] on input "$ 0.00" at bounding box center [121, 119] width 37 height 9
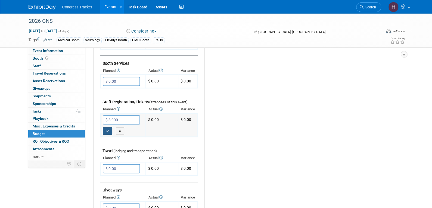
type input "$ 8,000.00"
click at [106, 127] on button "button" at bounding box center [108, 131] width 10 height 8
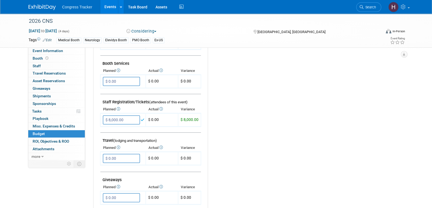
click at [106, 7] on link "Events" at bounding box center [110, 7] width 20 height 14
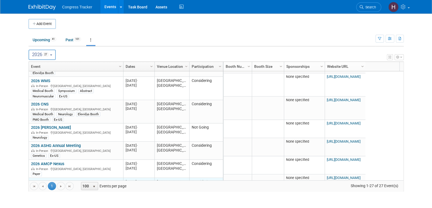
scroll to position [418, 0]
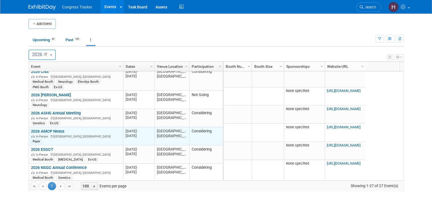
click at [56, 129] on link "2026 AMCP Nexus" at bounding box center [47, 131] width 33 height 5
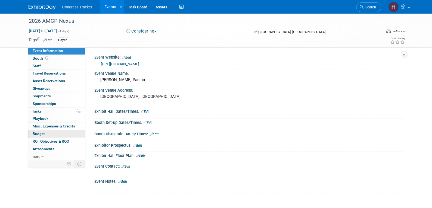
click at [50, 136] on link "Budget" at bounding box center [56, 133] width 57 height 7
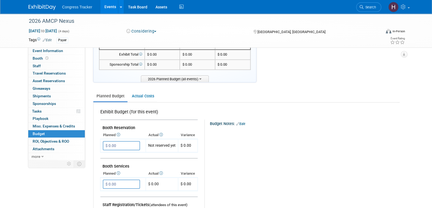
scroll to position [81, 0]
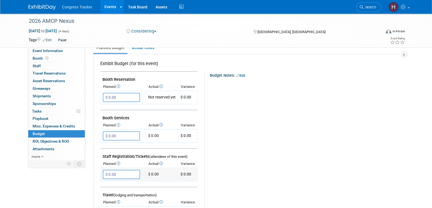
click at [118, 173] on input "$ 0.00" at bounding box center [121, 174] width 37 height 9
type input "$ 3,000.00"
click at [107, 184] on icon "button" at bounding box center [108, 186] width 4 height 4
click at [110, 2] on link "Events" at bounding box center [110, 7] width 20 height 14
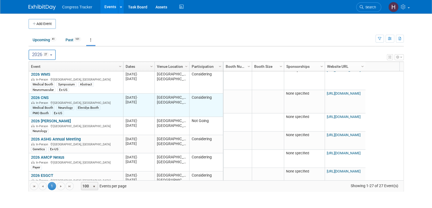
scroll to position [418, 0]
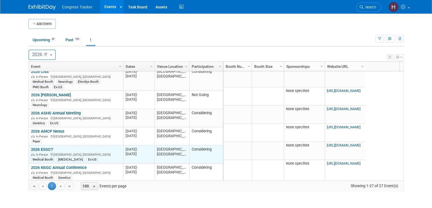
click at [51, 147] on link "2026 ESGCT" at bounding box center [42, 149] width 22 height 5
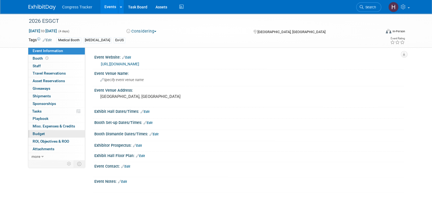
click at [48, 134] on link "Budget" at bounding box center [56, 133] width 57 height 7
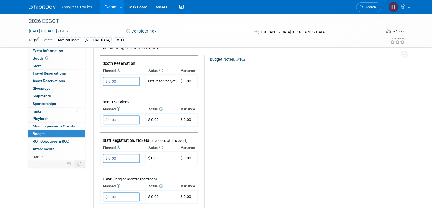
scroll to position [108, 0]
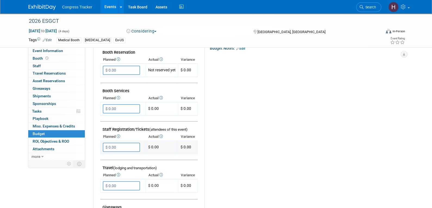
click at [123, 145] on input "$ 0.00" at bounding box center [121, 147] width 37 height 9
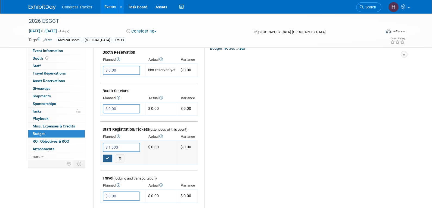
type input "$ 1,500.00"
click at [108, 157] on icon "button" at bounding box center [108, 159] width 4 height 4
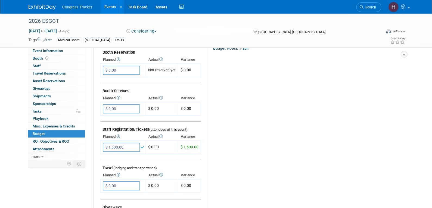
click at [107, 6] on link "Events" at bounding box center [110, 7] width 20 height 14
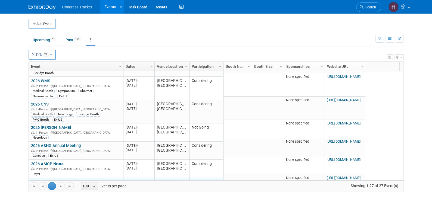
scroll to position [418, 0]
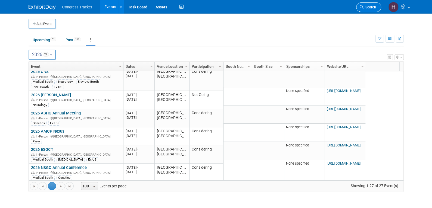
click at [364, 8] on span "Search" at bounding box center [369, 7] width 12 height 4
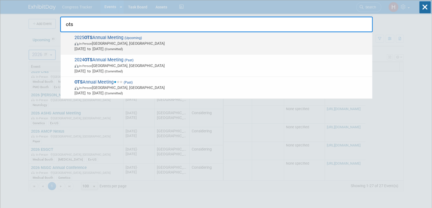
type input "ots"
click at [97, 44] on span "In-Person Budapest, Hungary" at bounding box center [221, 43] width 295 height 5
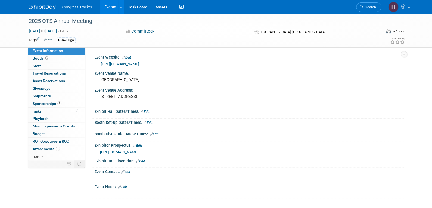
click at [125, 64] on link "https://www.2025oligomeeting.com/" at bounding box center [120, 64] width 38 height 4
click at [41, 156] on icon at bounding box center [42, 157] width 2 height 4
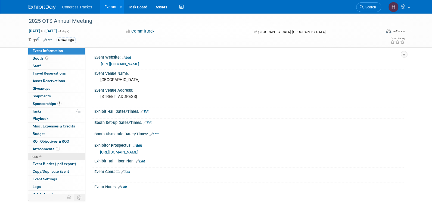
scroll to position [3, 0]
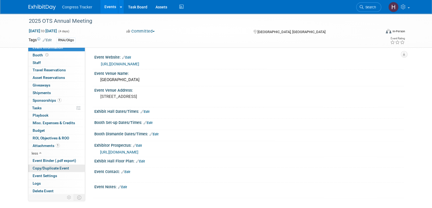
click at [45, 167] on span "Copy/Duplicate Event" at bounding box center [51, 168] width 36 height 4
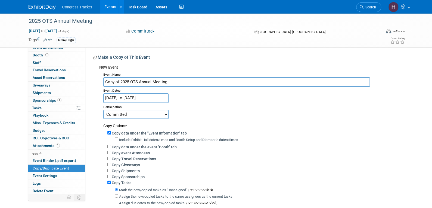
drag, startPoint x: 120, startPoint y: 84, endPoint x: 93, endPoint y: 84, distance: 26.4
click at [93, 84] on div "New Event Event Name Copy of 2025 OTS Annual Meeting Event Dates Oct 19, 2025 t…" at bounding box center [246, 154] width 306 height 184
click at [112, 82] on input "2025 OTS Annual Meeting" at bounding box center [236, 82] width 267 height 10
type input "2026 OTS Annual Meeting"
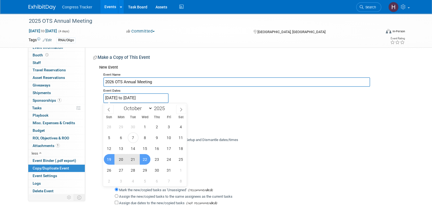
click at [140, 96] on input "Oct 19, 2025 to Oct 22, 2025" at bounding box center [135, 98] width 65 height 10
click at [166, 108] on span at bounding box center [167, 106] width 4 height 3
type input "2026"
click at [121, 162] on span "19" at bounding box center [121, 159] width 11 height 11
click at [143, 160] on span "21" at bounding box center [145, 159] width 11 height 11
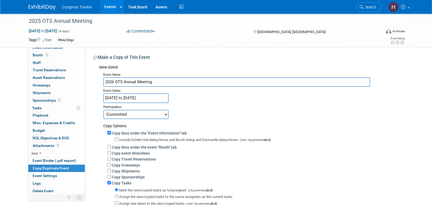
click at [151, 100] on input "Oct 19, 2026 to Oct 21, 2026" at bounding box center [135, 98] width 65 height 10
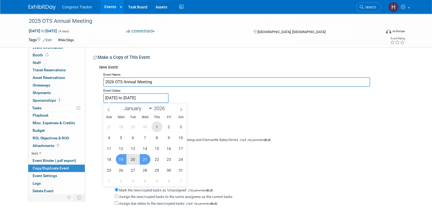
click at [157, 126] on span "1" at bounding box center [157, 127] width 11 height 11
click at [182, 129] on span "3" at bounding box center [181, 127] width 11 height 11
type input "Oct 1, 2026 to Oct 3, 2026"
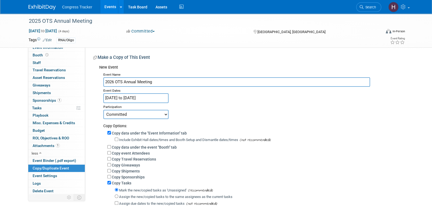
click at [147, 113] on select "Committed Considering Not Going" at bounding box center [135, 114] width 65 height 9
select select "2"
click at [103, 110] on select "Committed Considering Not Going" at bounding box center [135, 114] width 65 height 9
click at [121, 185] on label "Copy Tasks" at bounding box center [122, 183] width 20 height 4
click at [111, 185] on input "Copy Tasks" at bounding box center [109, 183] width 4 height 4
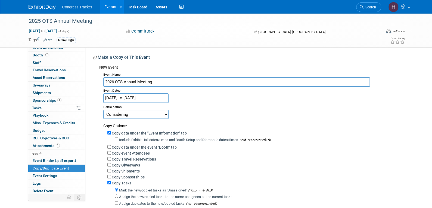
checkbox input "false"
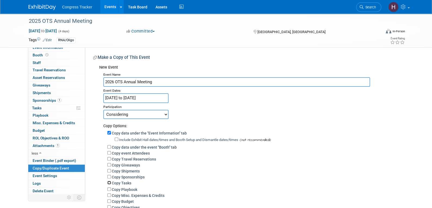
scroll to position [77, 0]
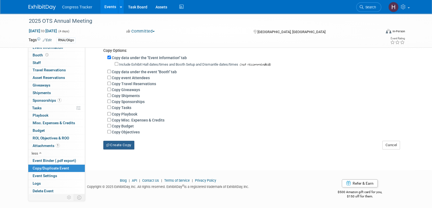
click at [129, 145] on button "Create Copy" at bounding box center [118, 145] width 31 height 9
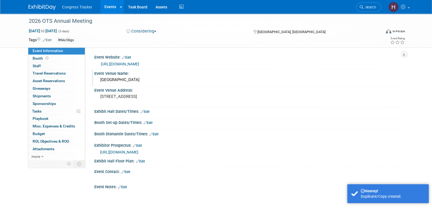
click at [153, 78] on div "[GEOGRAPHIC_DATA]" at bounding box center [248, 80] width 301 height 8
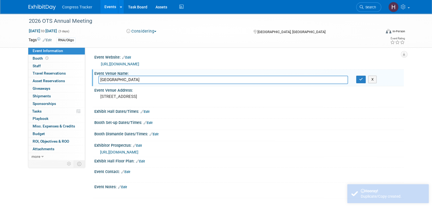
drag, startPoint x: 194, startPoint y: 81, endPoint x: 87, endPoint y: 81, distance: 107.0
click at [87, 81] on div "Event Website: Edit [URL][DOMAIN_NAME] Event Venue Name: [GEOGRAPHIC_DATA] [GEO…" at bounding box center [244, 103] width 318 height 113
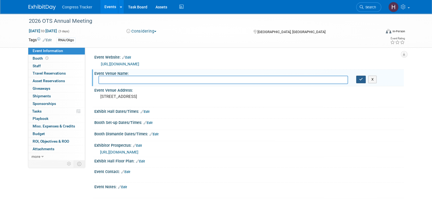
click at [359, 80] on icon "button" at bounding box center [361, 80] width 4 height 4
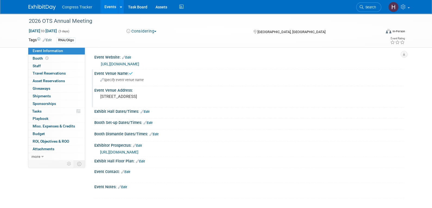
click at [203, 100] on div "[STREET_ADDRESS]" at bounding box center [158, 99] width 121 height 12
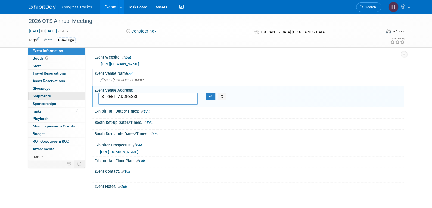
drag, startPoint x: 107, startPoint y: 98, endPoint x: 47, endPoint y: 98, distance: 59.5
click at [47, 98] on div "Event Information Event Info Booth Booth 0 Staff 0 Staff 0 Travel Reservations …" at bounding box center [215, 106] width 383 height 185
click at [209, 97] on icon "button" at bounding box center [211, 97] width 4 height 4
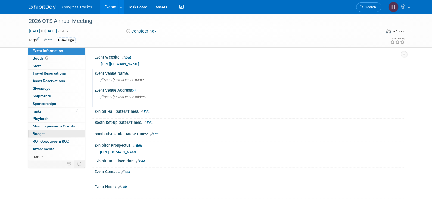
click at [45, 131] on link "Budget" at bounding box center [56, 133] width 57 height 7
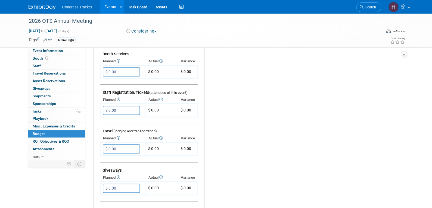
scroll to position [136, 0]
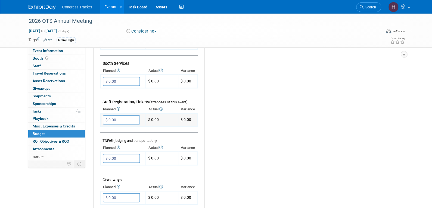
click at [119, 116] on input "$ 0.00" at bounding box center [121, 119] width 37 height 9
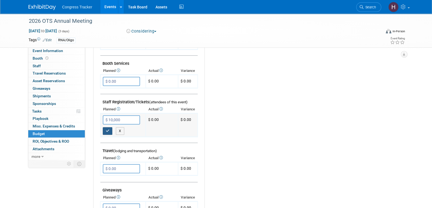
type input "$ 10,000.00"
click at [106, 129] on icon "button" at bounding box center [108, 131] width 4 height 4
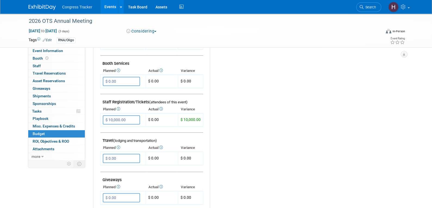
click at [110, 7] on link "Events" at bounding box center [110, 7] width 20 height 14
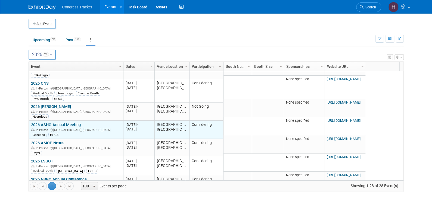
scroll to position [436, 0]
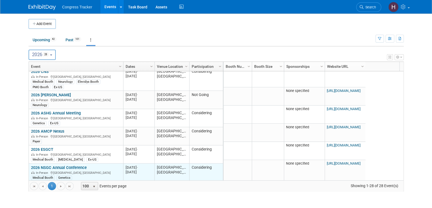
click at [54, 165] on link "2026 NSGC Annual Conference" at bounding box center [59, 167] width 56 height 5
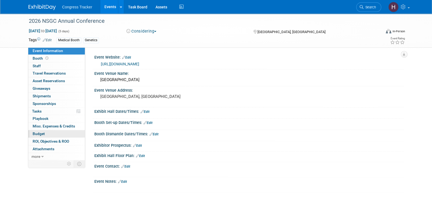
click at [39, 132] on span "Budget" at bounding box center [39, 134] width 12 height 4
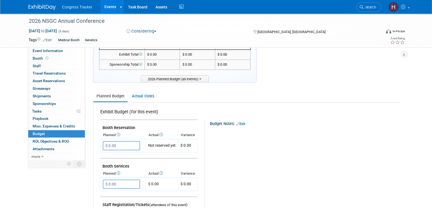
scroll to position [108, 0]
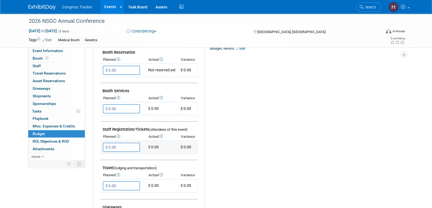
click at [129, 148] on input "$ 0.00" at bounding box center [121, 147] width 37 height 9
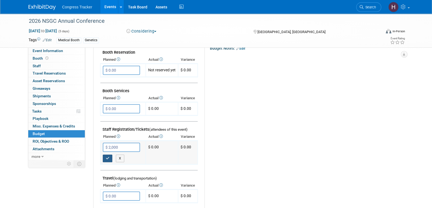
type input "$ 2,000.00"
click at [105, 155] on button "button" at bounding box center [108, 159] width 10 height 8
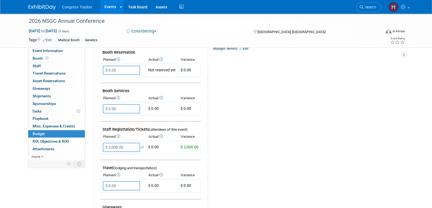
click at [113, 11] on link "Events" at bounding box center [110, 7] width 20 height 14
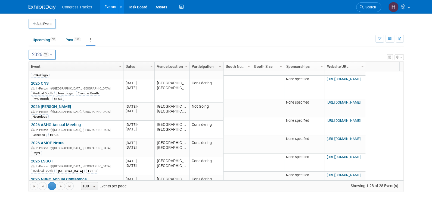
scroll to position [436, 0]
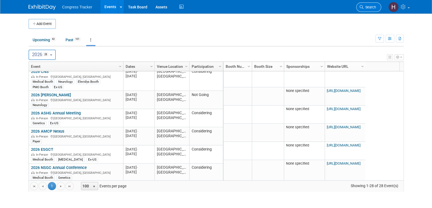
click at [359, 7] on link "Search" at bounding box center [368, 7] width 25 height 10
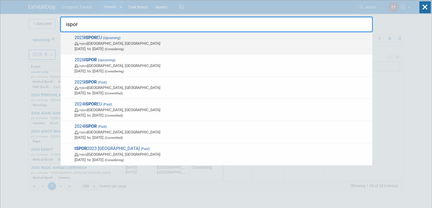
type input "ispor"
click at [115, 41] on span "Hybrid Glasgow, United Kingdom" at bounding box center [221, 43] width 295 height 5
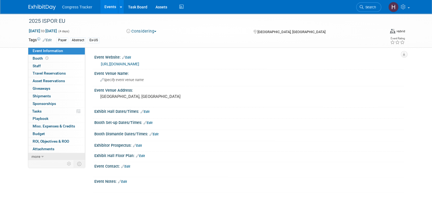
click at [40, 155] on link "more" at bounding box center [56, 156] width 57 height 7
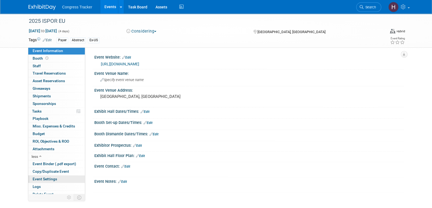
scroll to position [3, 0]
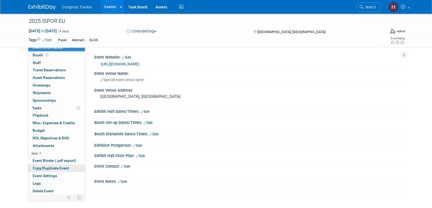
click at [64, 170] on span "Copy/Duplicate Event" at bounding box center [51, 168] width 36 height 4
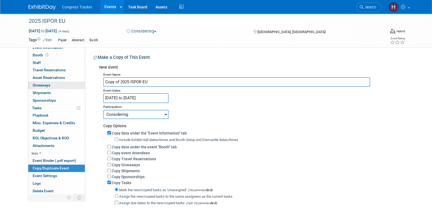
drag, startPoint x: 120, startPoint y: 82, endPoint x: 80, endPoint y: 86, distance: 39.8
click at [80, 86] on div "Event Information Event Info Booth Booth 0 Staff 0 Staff 0 Travel Reservations …" at bounding box center [215, 130] width 383 height 233
click at [113, 81] on input "2025 ISPOR EU" at bounding box center [236, 82] width 267 height 10
type input "2026 ISPOR EU"
click at [126, 100] on input "[DATE] to [DATE]" at bounding box center [135, 98] width 65 height 10
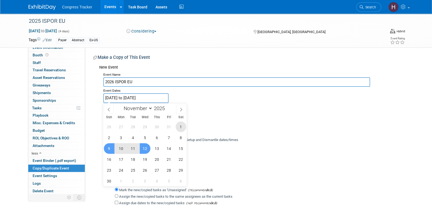
click at [180, 126] on span "1" at bounding box center [181, 127] width 11 height 11
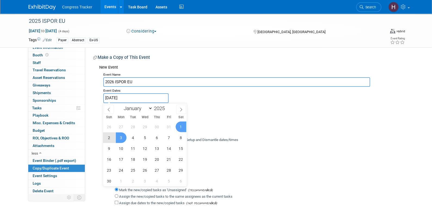
click at [123, 139] on span "3" at bounding box center [121, 138] width 11 height 11
type input "[DATE] to [DATE]"
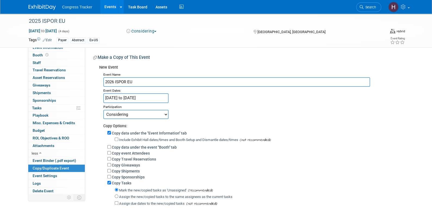
click at [127, 115] on select "Committed Considering Not Going" at bounding box center [135, 114] width 65 height 9
select select "1"
click at [103, 110] on select "Committed Considering Not Going" at bounding box center [135, 114] width 65 height 9
click at [115, 183] on label "Copy Tasks" at bounding box center [122, 183] width 20 height 4
click at [109, 183] on input "Copy Tasks" at bounding box center [109, 183] width 4 height 4
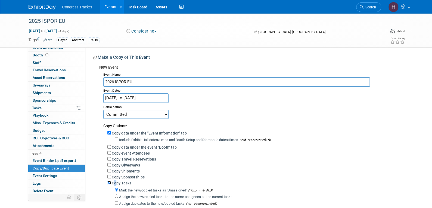
checkbox input "false"
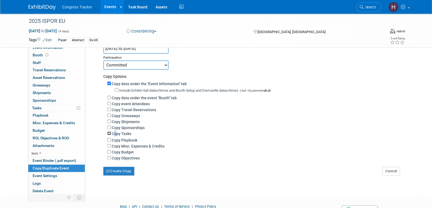
scroll to position [77, 0]
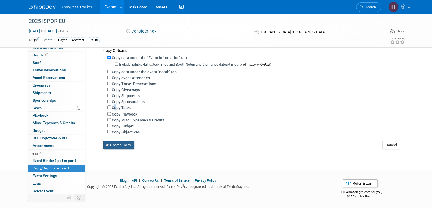
click at [131, 147] on button "Create Copy" at bounding box center [118, 145] width 31 height 9
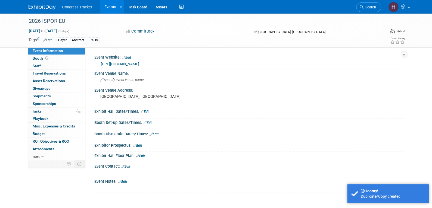
click at [139, 63] on link "[URL][DOMAIN_NAME]" at bounding box center [120, 64] width 38 height 4
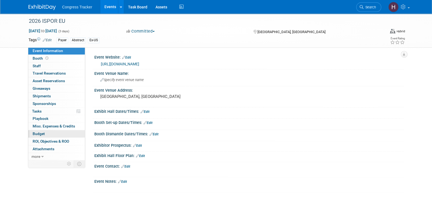
click at [49, 133] on link "Budget" at bounding box center [56, 133] width 57 height 7
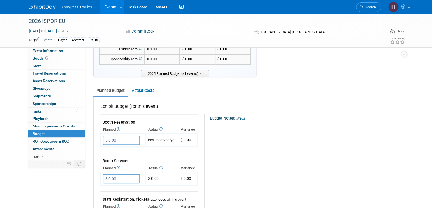
scroll to position [108, 0]
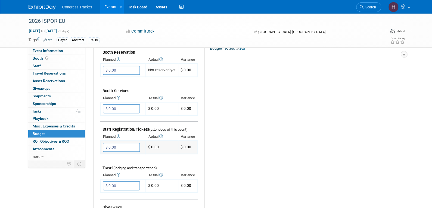
click at [124, 148] on input "$ 0.00" at bounding box center [121, 147] width 37 height 9
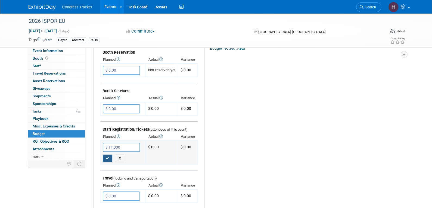
type input "$ 11,000.00"
click at [108, 157] on icon "button" at bounding box center [108, 159] width 4 height 4
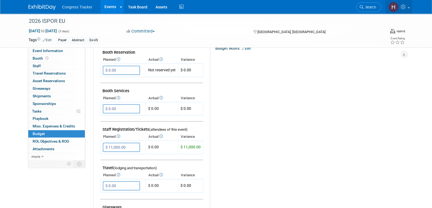
click at [403, 7] on icon at bounding box center [403, 6] width 6 height 5
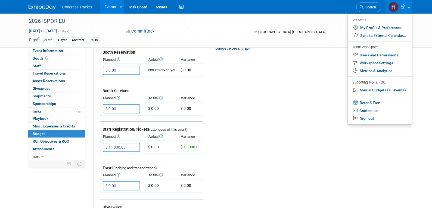
click at [300, 67] on div "X" at bounding box center [307, 60] width 184 height 18
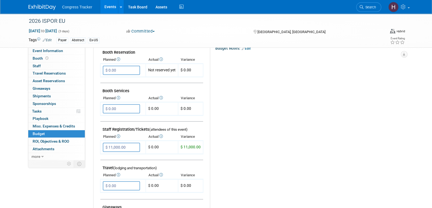
click at [111, 5] on link "Events" at bounding box center [110, 7] width 20 height 14
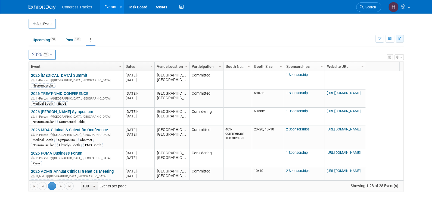
click at [400, 39] on icon "button" at bounding box center [399, 39] width 3 height 4
click at [359, 57] on link "Export Current View (28 Events)" at bounding box center [369, 56] width 59 height 8
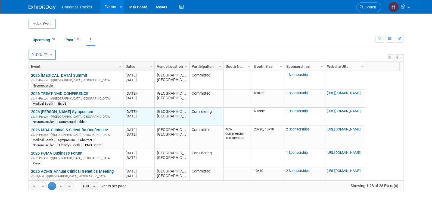
click at [64, 112] on link "2026 [PERSON_NAME] Symposium" at bounding box center [62, 111] width 62 height 5
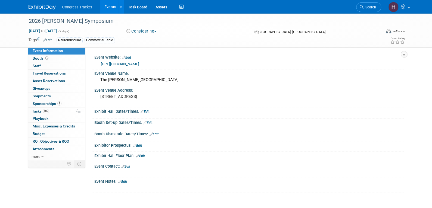
click at [137, 63] on link "[URL][DOMAIN_NAME]" at bounding box center [120, 64] width 38 height 4
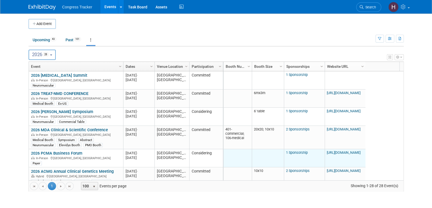
click at [343, 151] on link "[URL][DOMAIN_NAME]" at bounding box center [344, 153] width 34 height 4
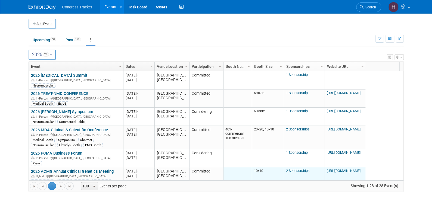
click at [335, 170] on link "[URL][DOMAIN_NAME]" at bounding box center [344, 171] width 34 height 4
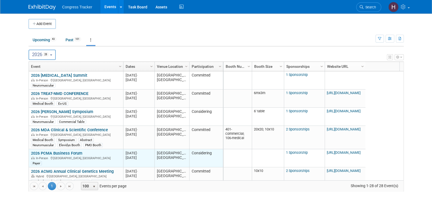
scroll to position [33, 0]
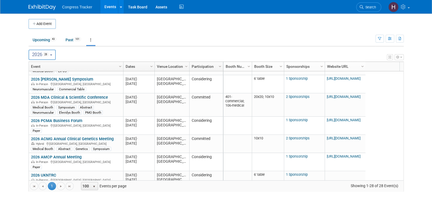
click at [373, 7] on span "Search" at bounding box center [369, 7] width 12 height 4
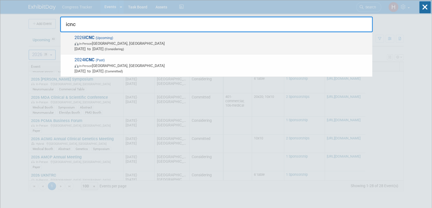
type input "icnc"
click at [106, 43] on span "In-Person Taipei, Taiwan" at bounding box center [221, 43] width 295 height 5
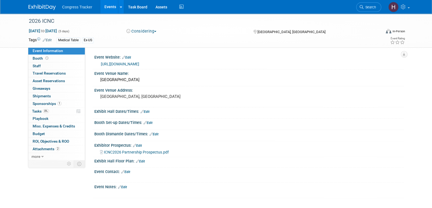
click at [139, 31] on button "Considering" at bounding box center [141, 32] width 34 height 6
click at [140, 41] on link "Committed" at bounding box center [146, 40] width 43 height 8
click at [137, 64] on link "[URL][DOMAIN_NAME]" at bounding box center [120, 64] width 38 height 4
click at [109, 8] on link "Events" at bounding box center [110, 7] width 20 height 14
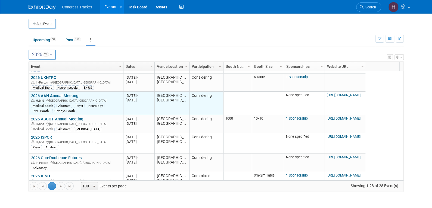
scroll to position [98, 0]
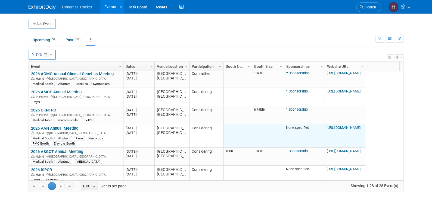
click at [339, 129] on link "[URL][DOMAIN_NAME]" at bounding box center [344, 128] width 34 height 4
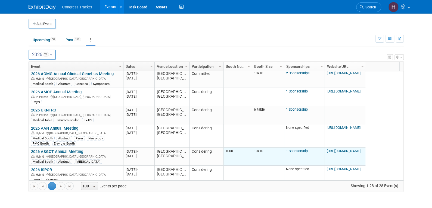
click at [333, 150] on link "[URL][DOMAIN_NAME]" at bounding box center [344, 151] width 34 height 4
